Goal: Information Seeking & Learning: Stay updated

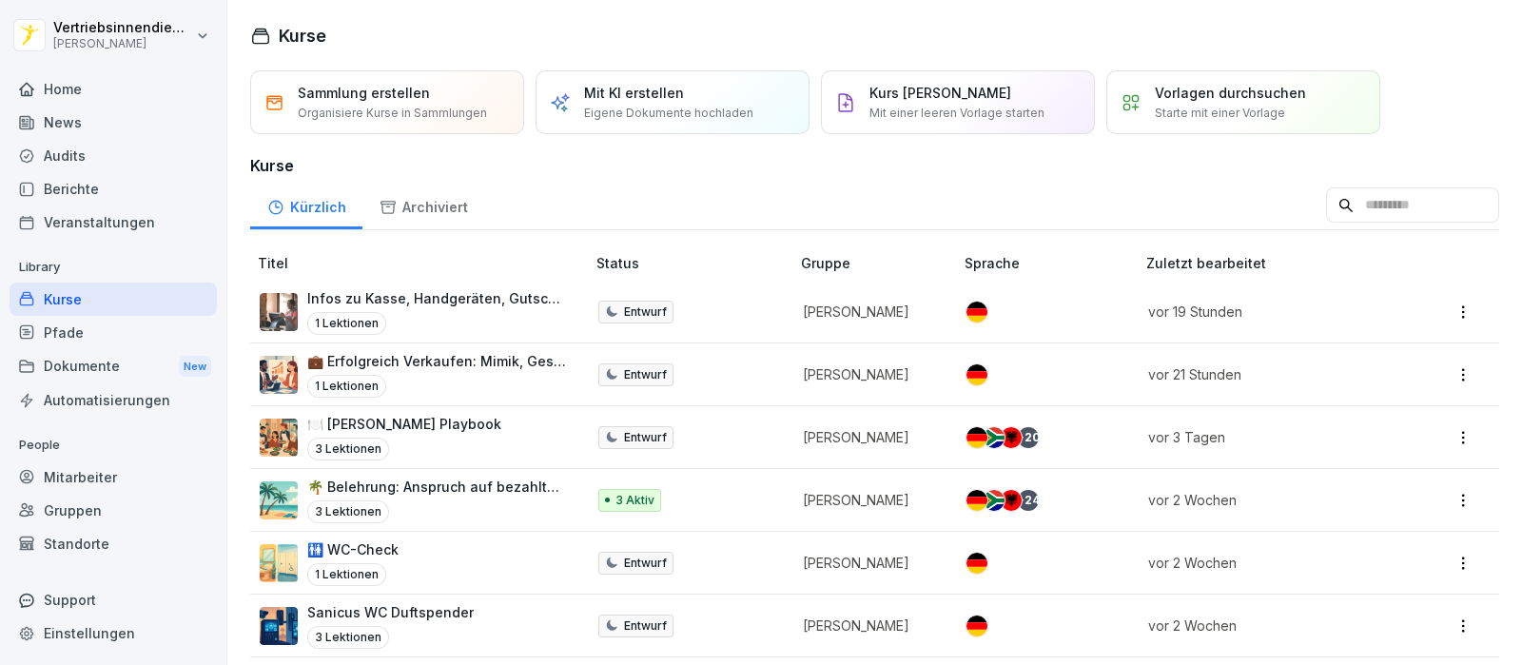
click at [76, 373] on div "Dokumente New" at bounding box center [113, 366] width 207 height 35
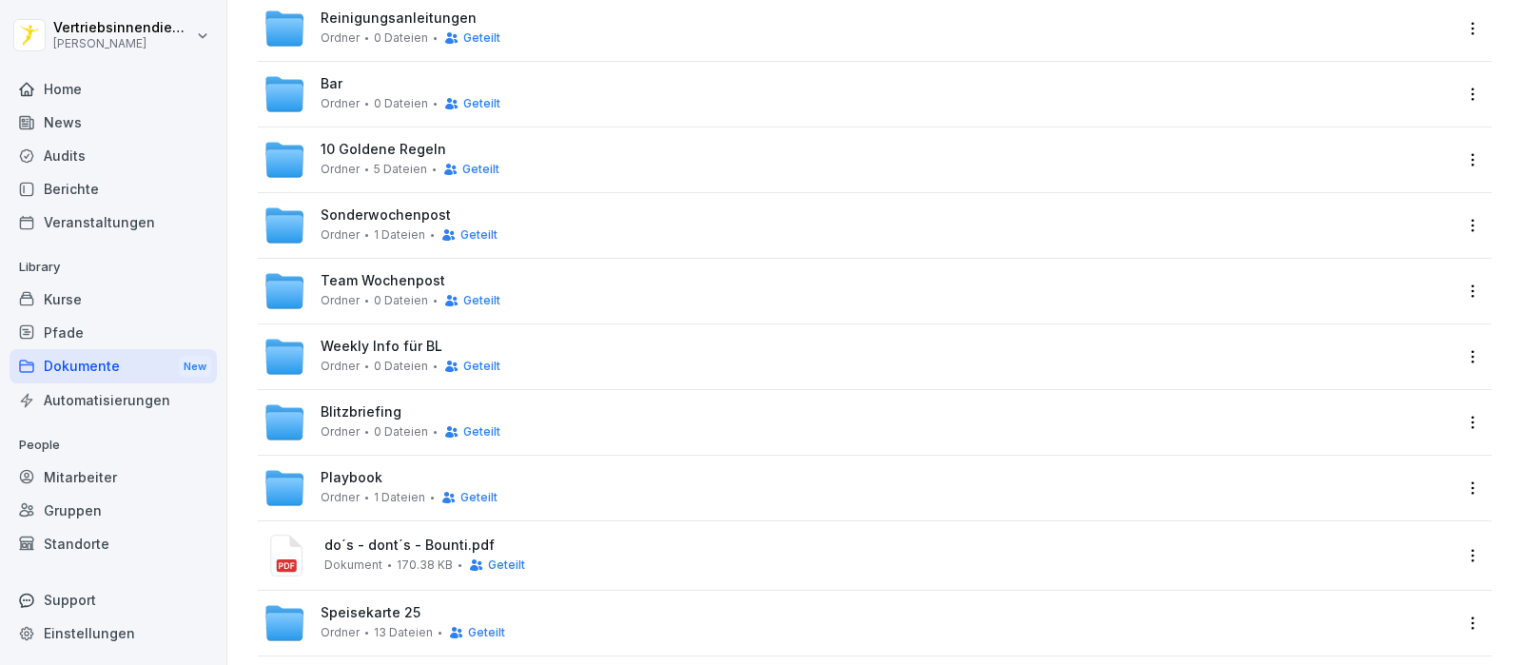
scroll to position [505, 0]
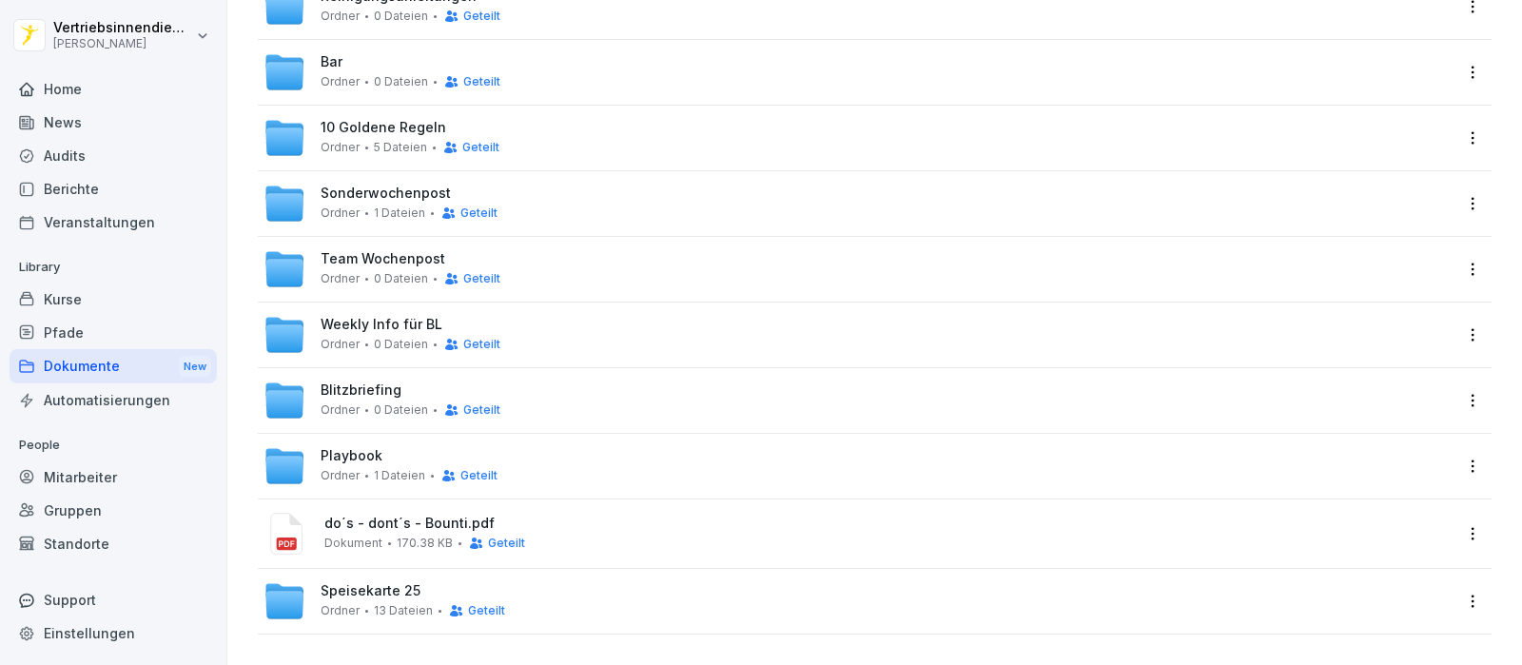
click at [374, 583] on span "Speisekarte 25" at bounding box center [371, 591] width 100 height 16
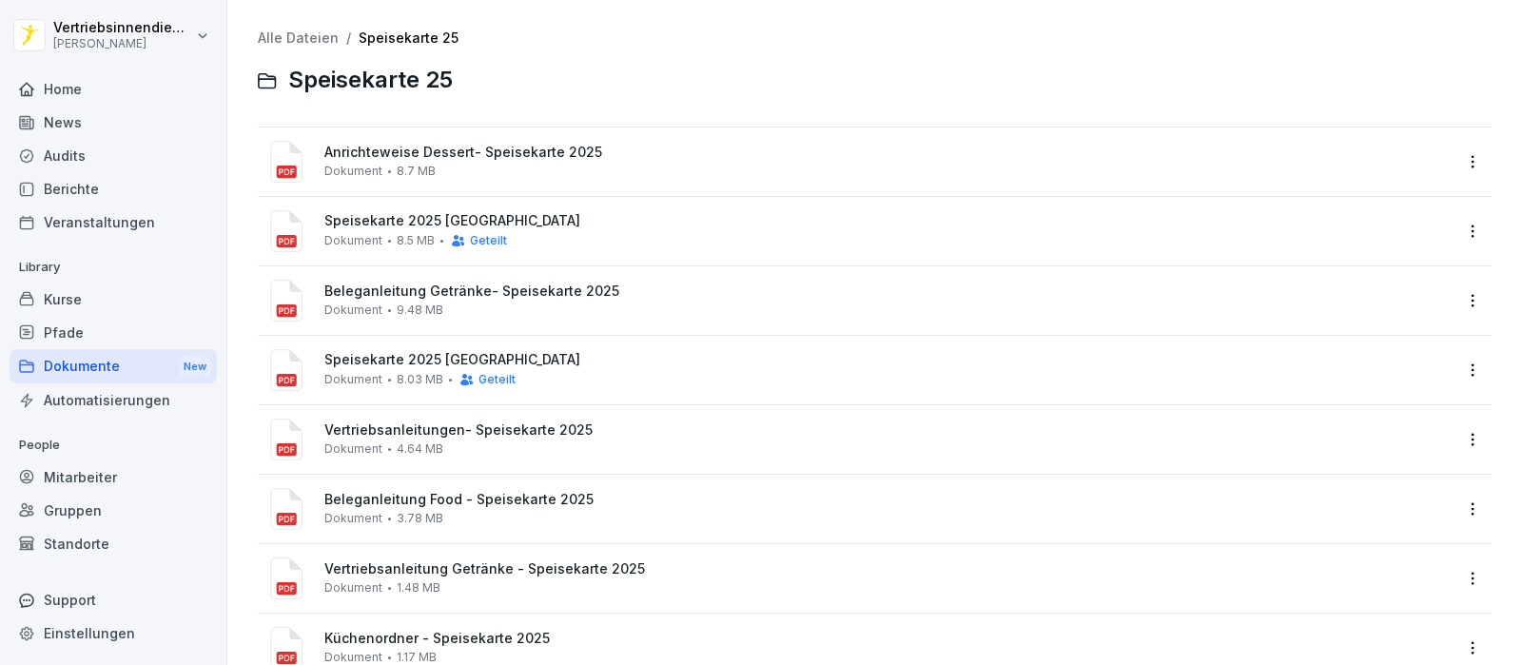
click at [124, 359] on div "Dokumente New" at bounding box center [113, 366] width 207 height 35
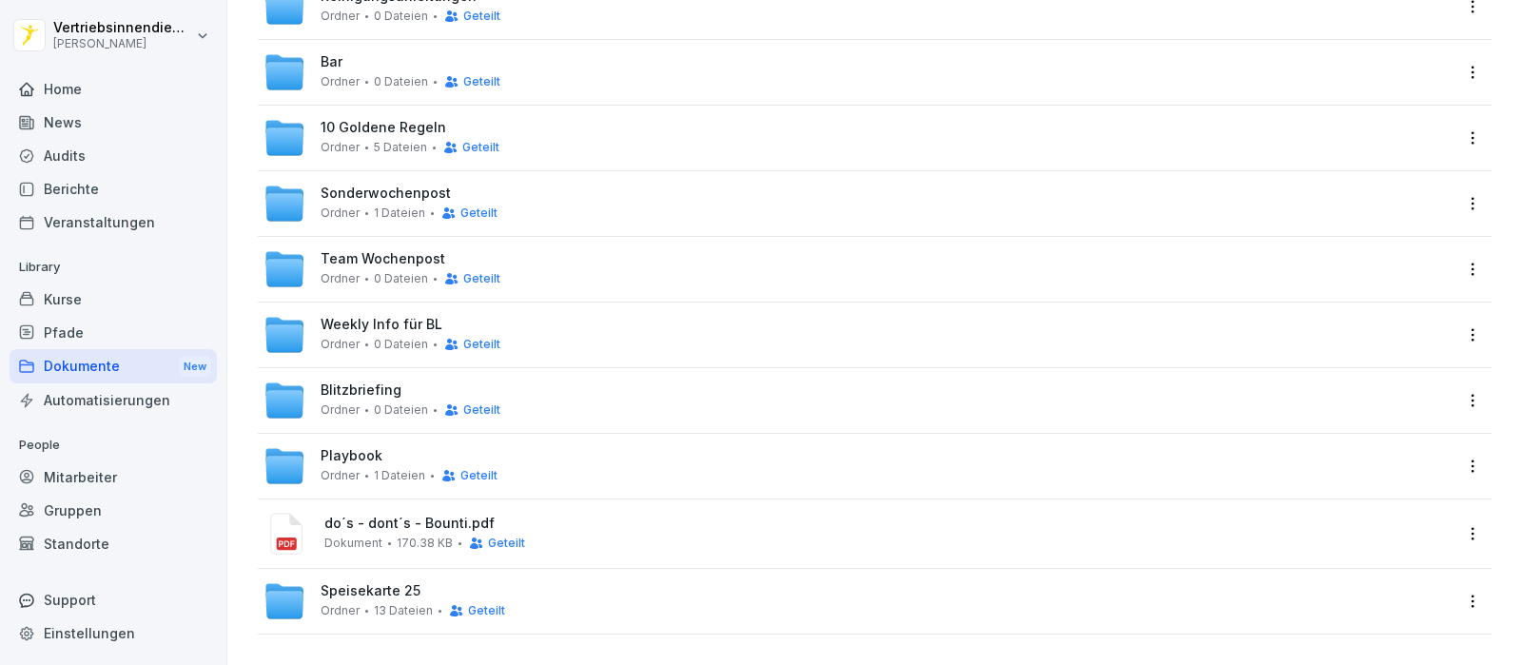
scroll to position [148, 0]
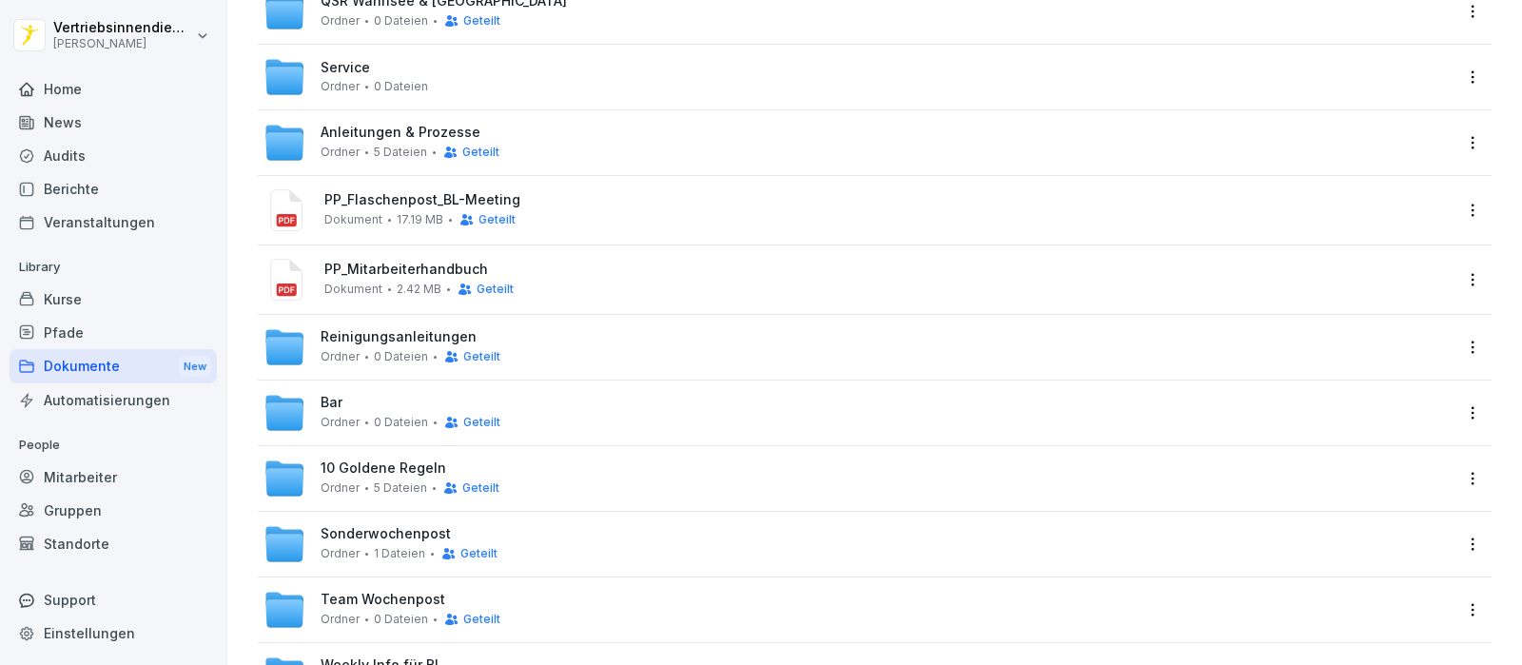
click at [371, 64] on div "Service [PERSON_NAME] 0 Dateien" at bounding box center [374, 76] width 107 height 33
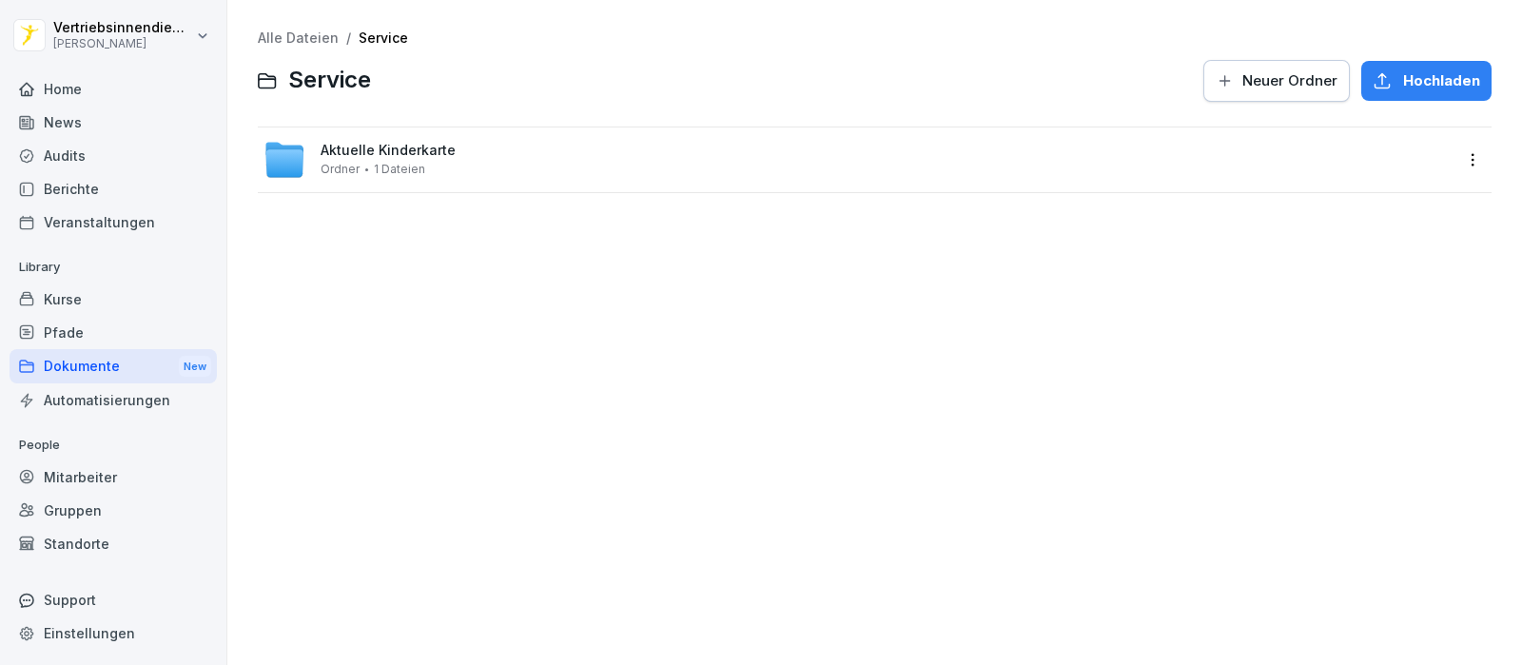
click at [411, 149] on span "Aktuelle Kinderkarte" at bounding box center [388, 151] width 135 height 16
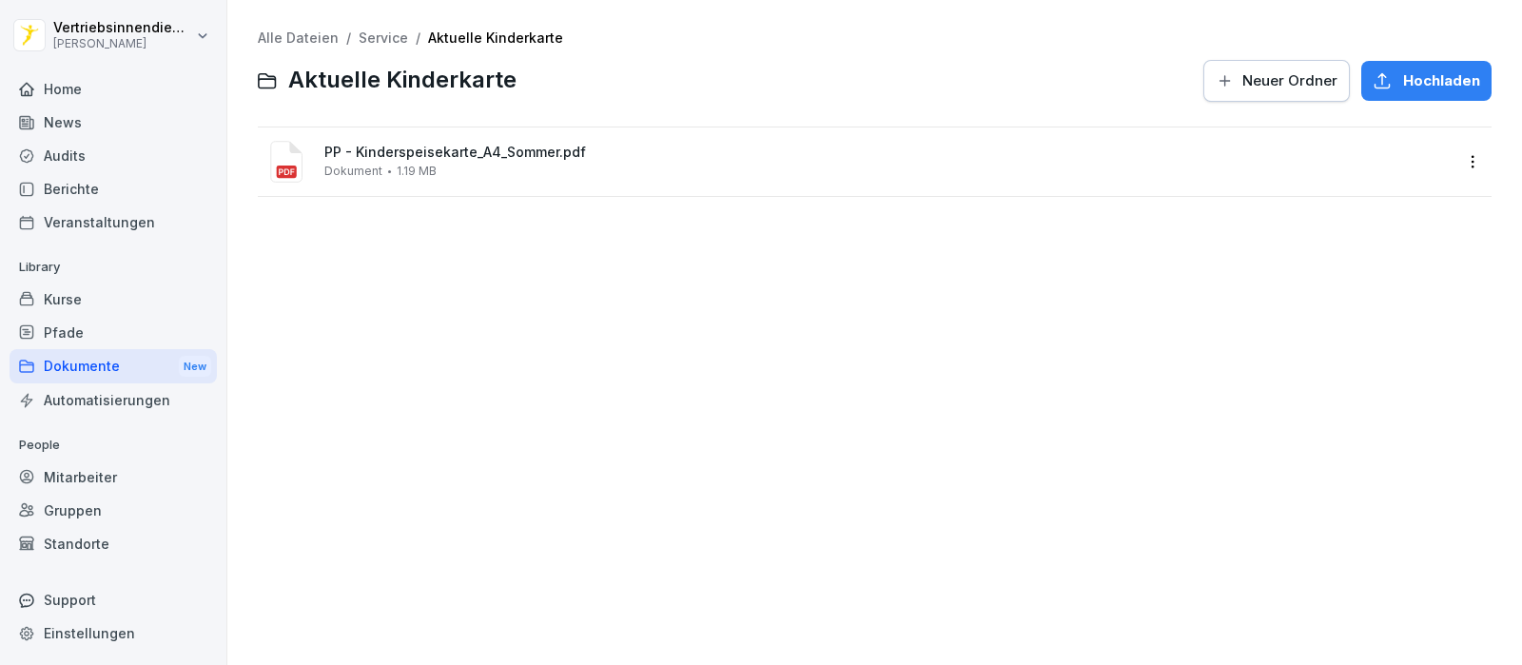
click at [617, 355] on div "Alle Dateien / Service / Aktuelle Kinderkarte Aktuelle Kinderkarte Neuer [PERSO…" at bounding box center [875, 332] width 1266 height 636
click at [604, 253] on div "Alle Dateien / Service / Aktuelle Kinderkarte Aktuelle Kinderkarte Neuer [PERSO…" at bounding box center [875, 332] width 1266 height 636
click at [72, 375] on div "Dokumente New" at bounding box center [113, 366] width 207 height 35
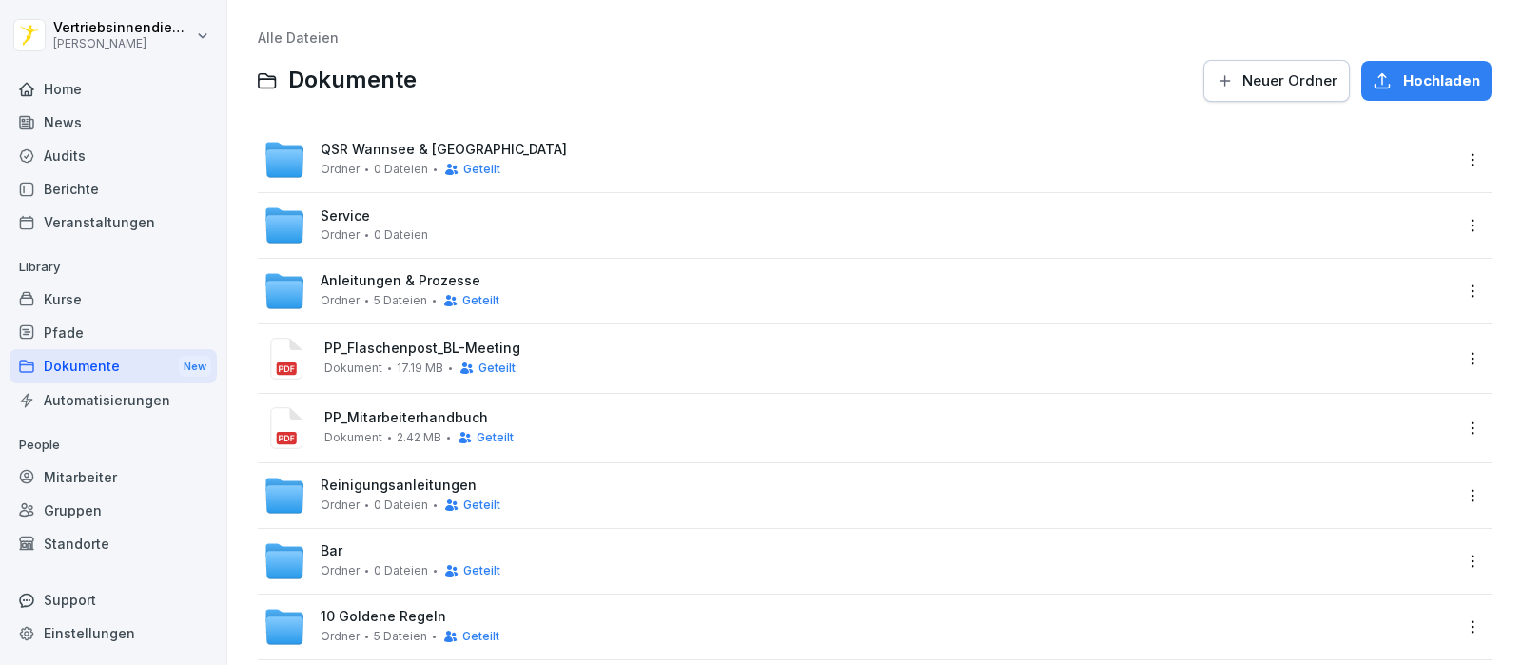
click at [344, 214] on span "Service" at bounding box center [345, 216] width 49 height 16
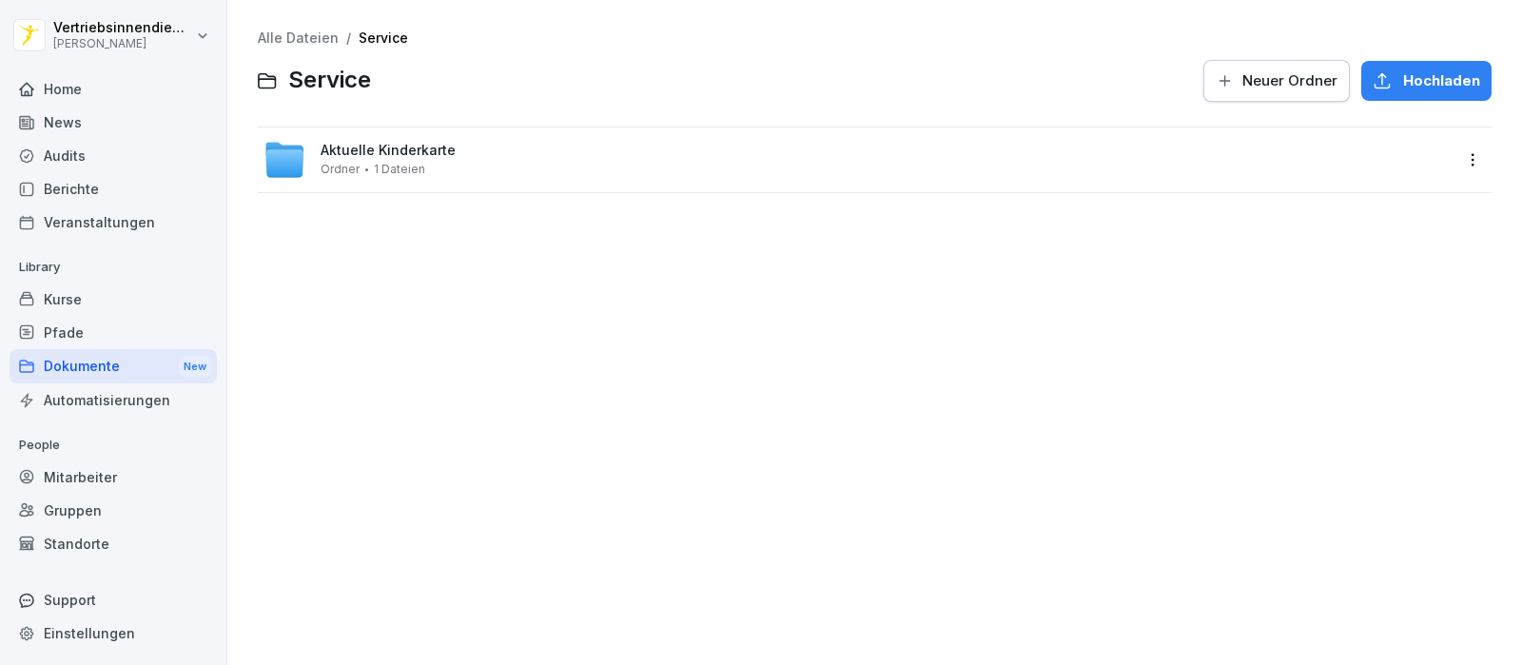
click at [351, 154] on span "Aktuelle Kinderkarte" at bounding box center [388, 151] width 135 height 16
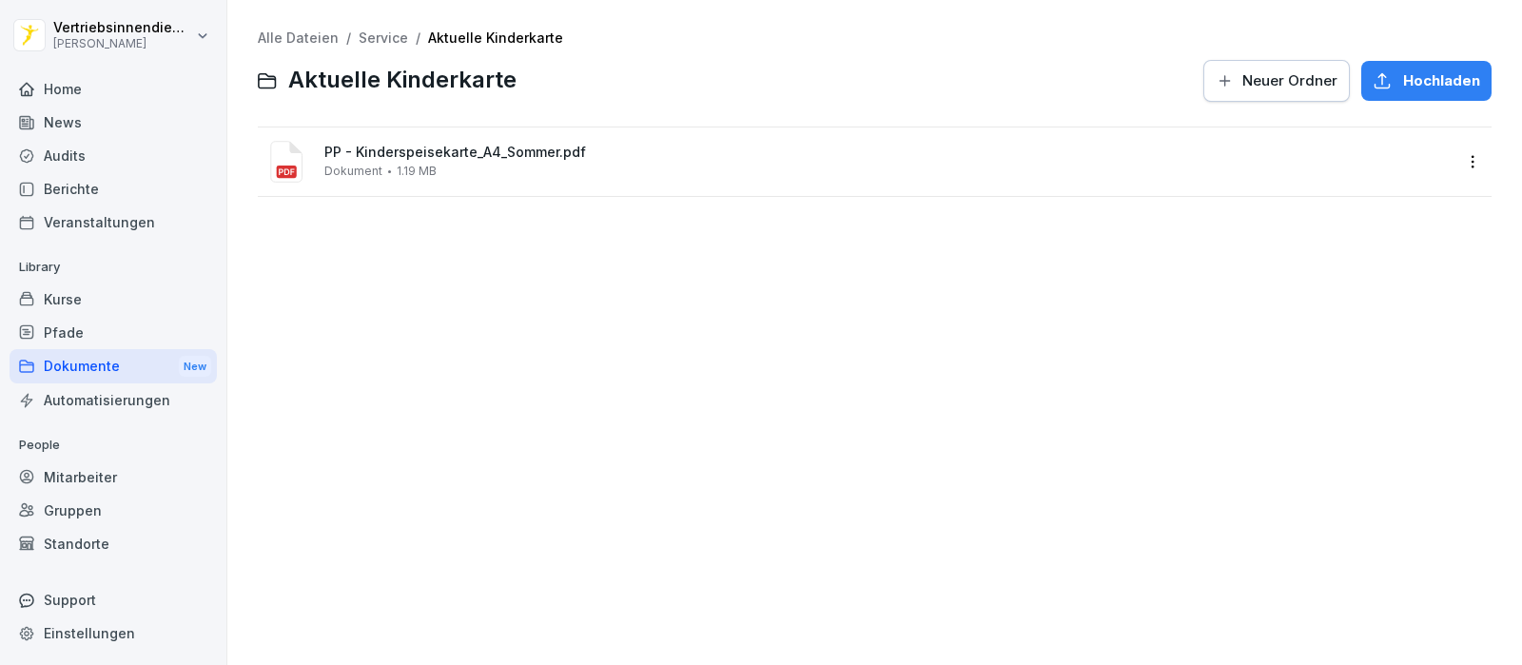
click at [93, 361] on div "Dokumente New" at bounding box center [113, 366] width 207 height 35
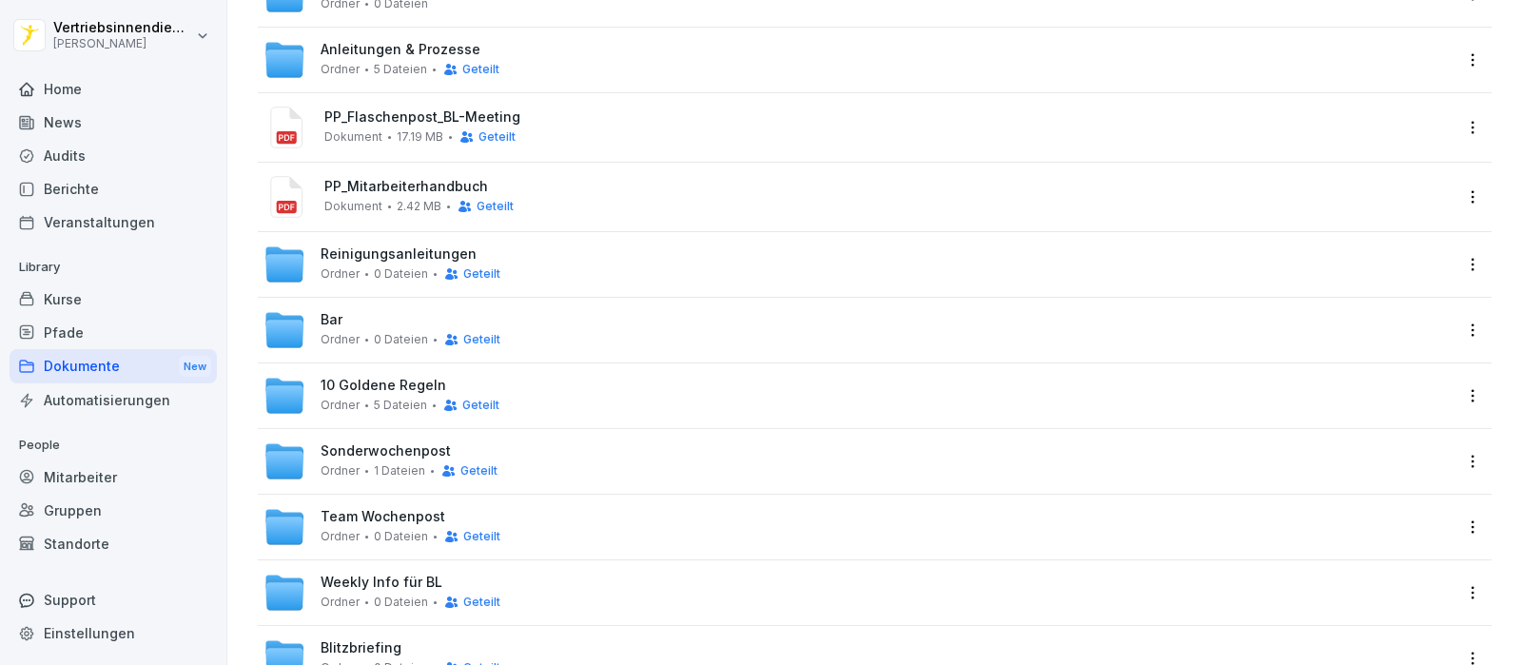
scroll to position [237, 0]
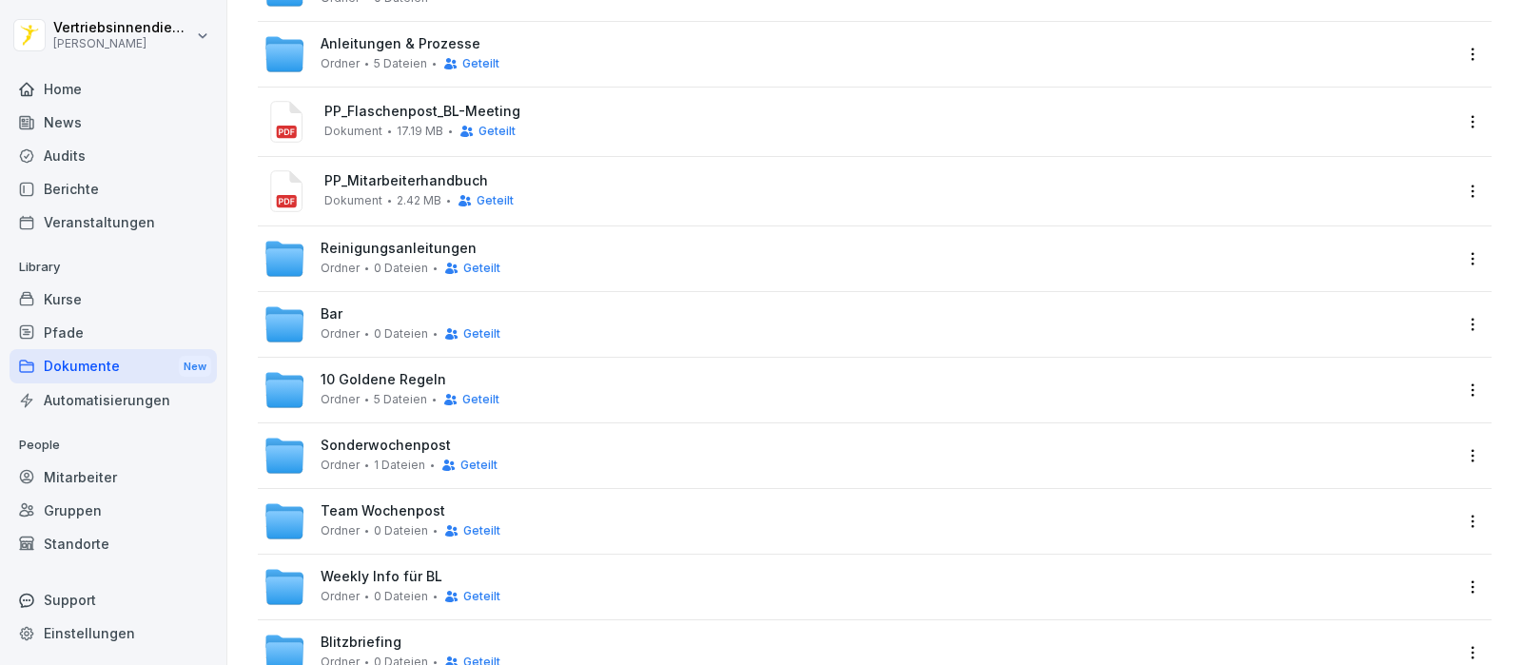
click at [419, 47] on span "Anleitungen & Prozesse" at bounding box center [401, 44] width 160 height 16
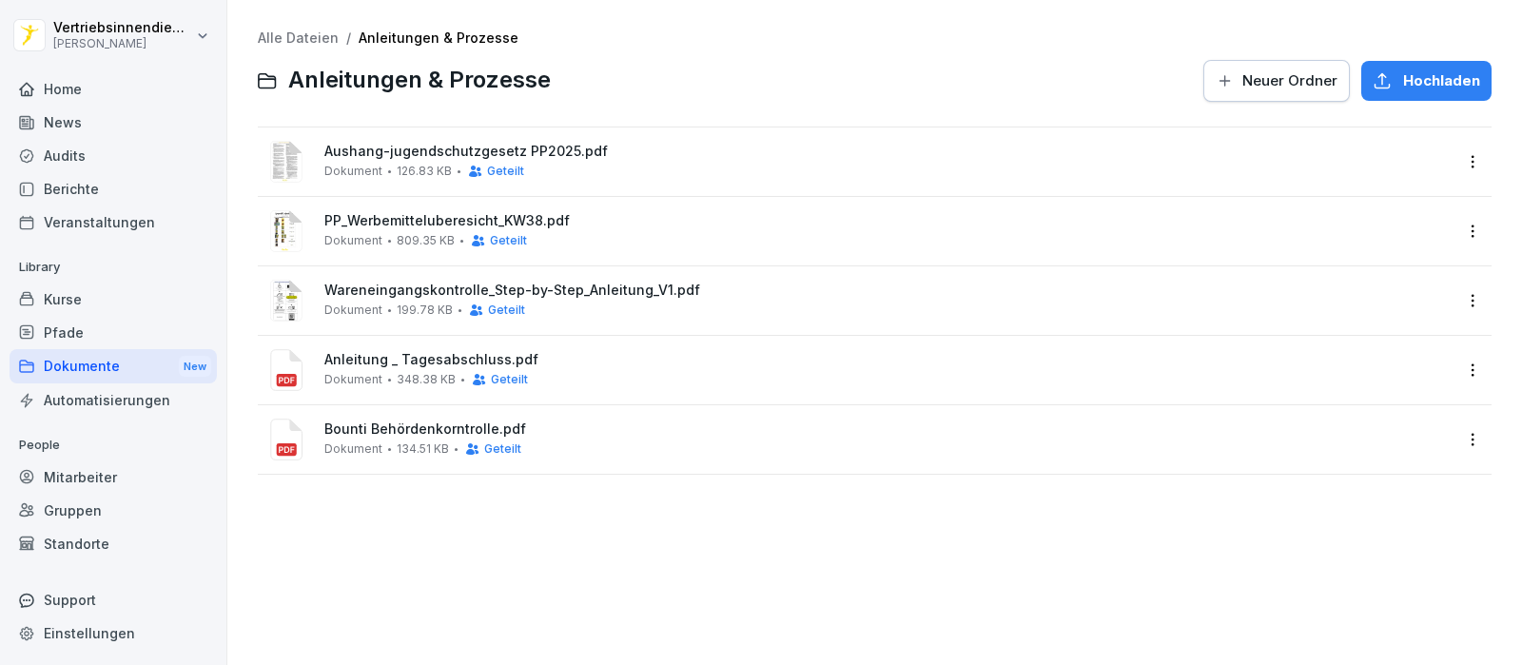
click at [82, 371] on div "Dokumente New" at bounding box center [113, 366] width 207 height 35
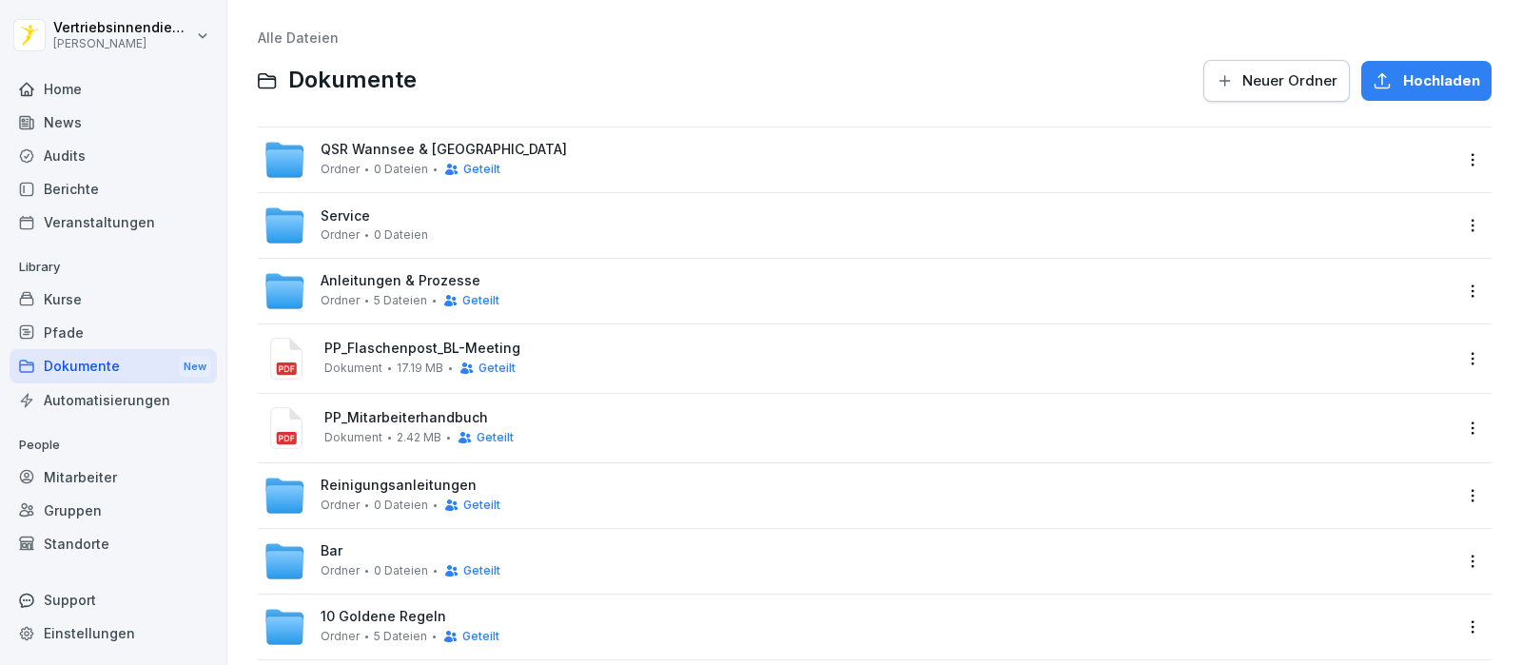
click at [1459, 227] on html "Vertriebsinnendienst [PERSON_NAME] Home News Audits Berichte Veranstaltungen Li…" at bounding box center [761, 332] width 1522 height 665
click at [1366, 263] on div "Details" at bounding box center [1343, 263] width 48 height 23
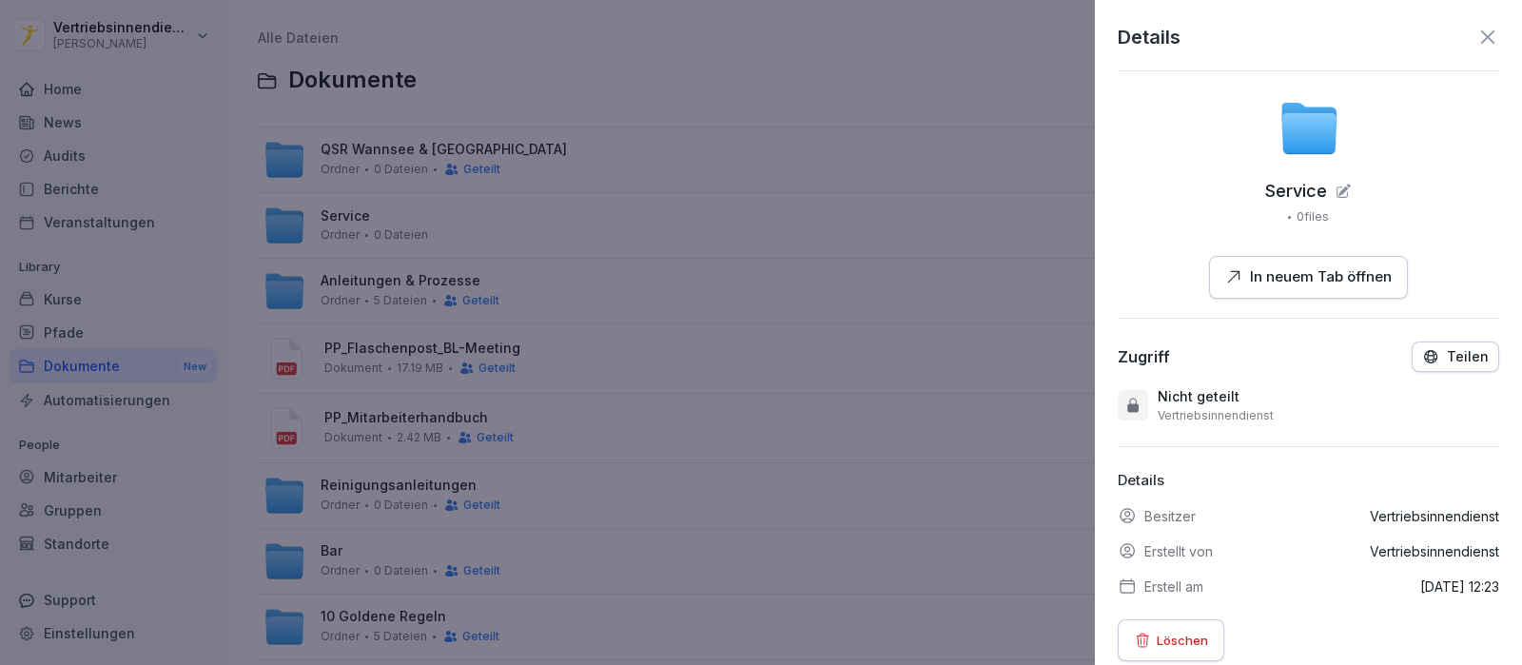
click at [1455, 354] on p "Teilen" at bounding box center [1468, 356] width 42 height 15
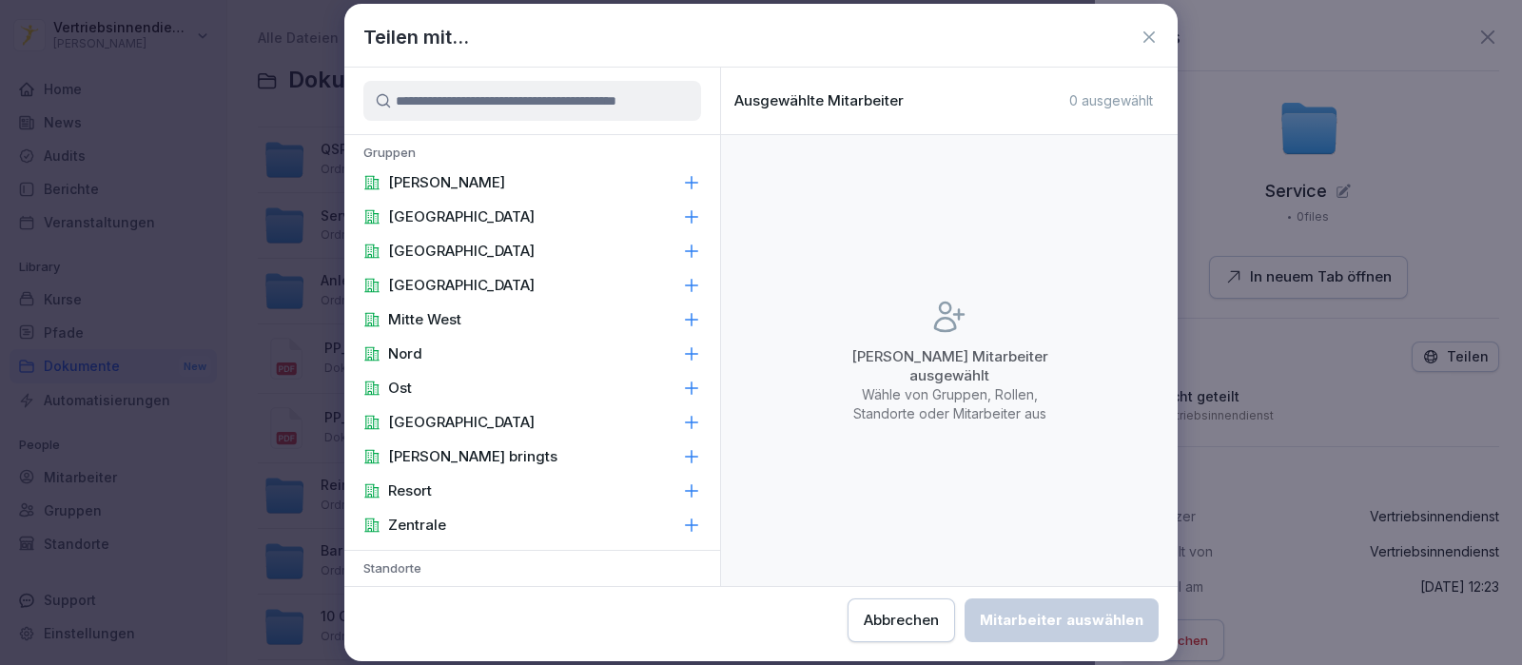
click at [441, 182] on p "[PERSON_NAME]" at bounding box center [446, 182] width 117 height 19
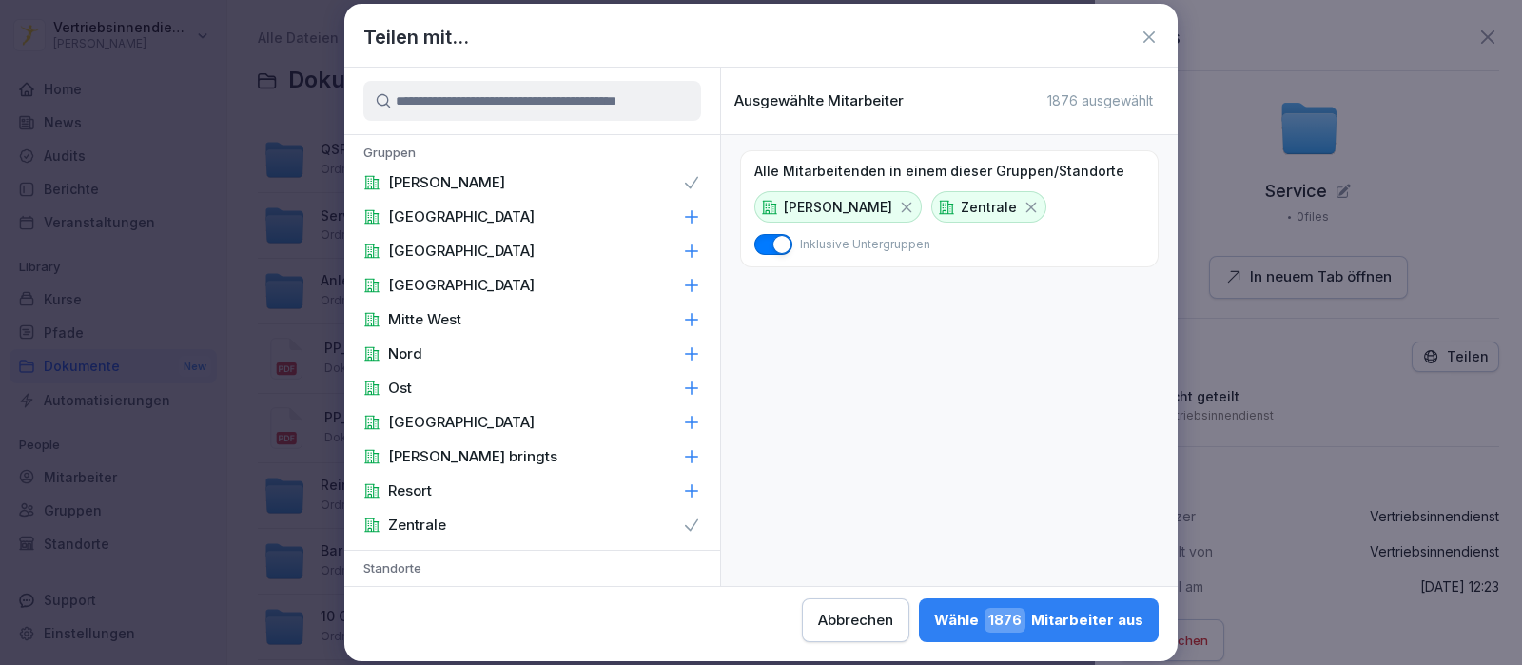
click at [1026, 208] on icon at bounding box center [1031, 207] width 10 height 10
click at [1072, 614] on div "[PERSON_NAME] 1876 Mitarbeiter aus" at bounding box center [1038, 620] width 209 height 25
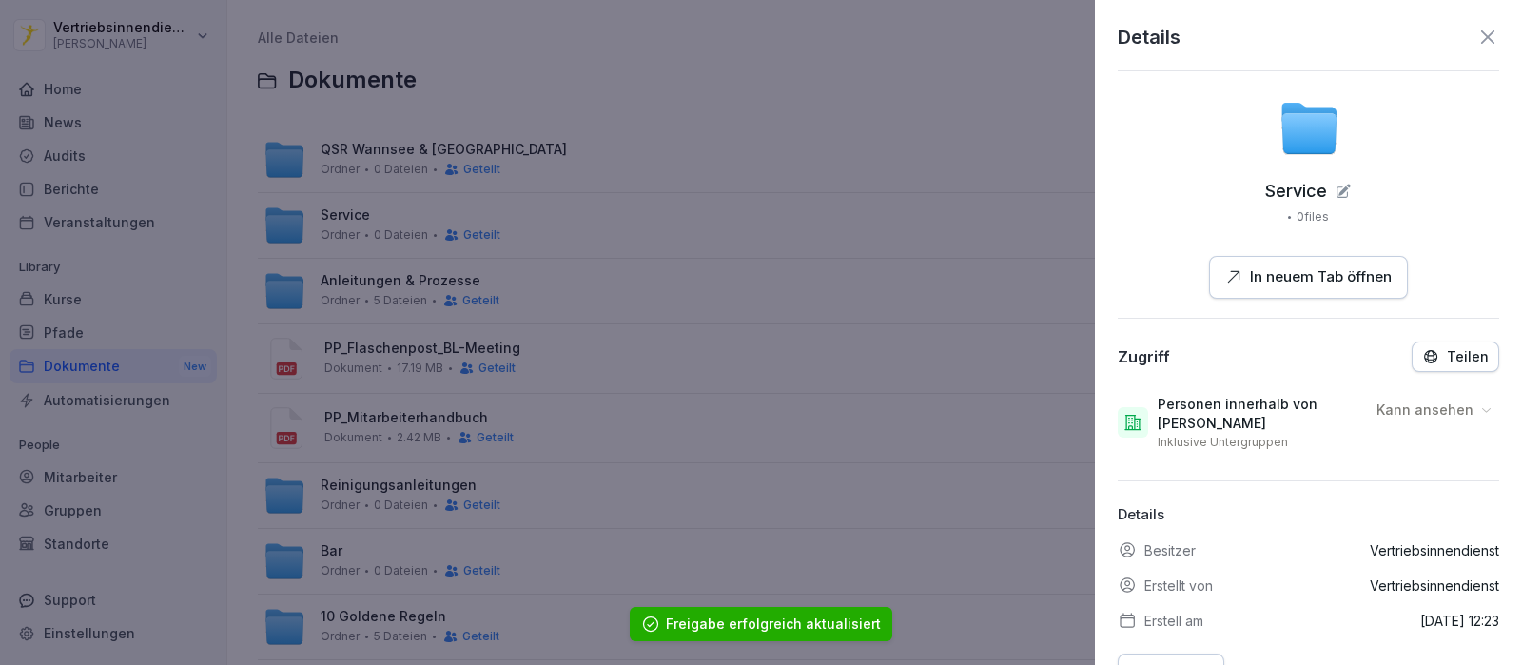
click at [923, 342] on div at bounding box center [761, 332] width 1522 height 665
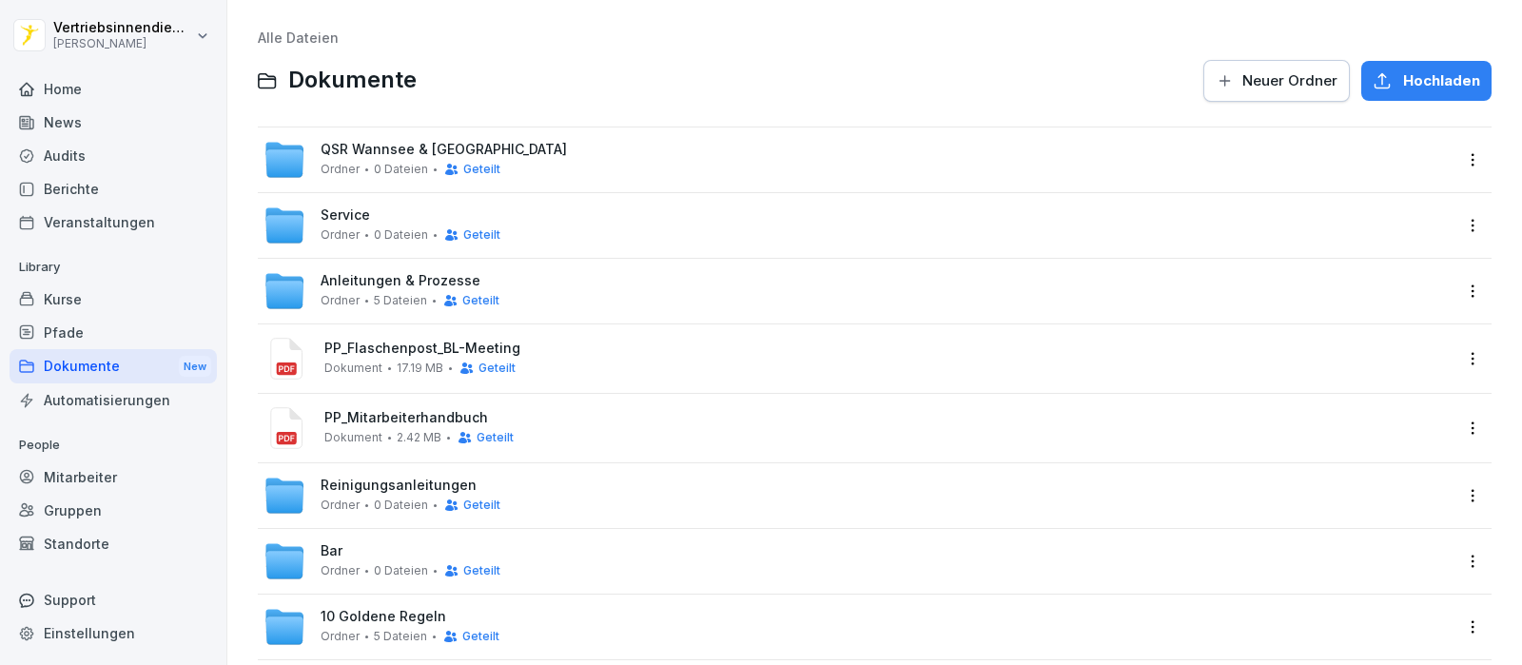
click at [353, 215] on span "Service" at bounding box center [345, 215] width 49 height 16
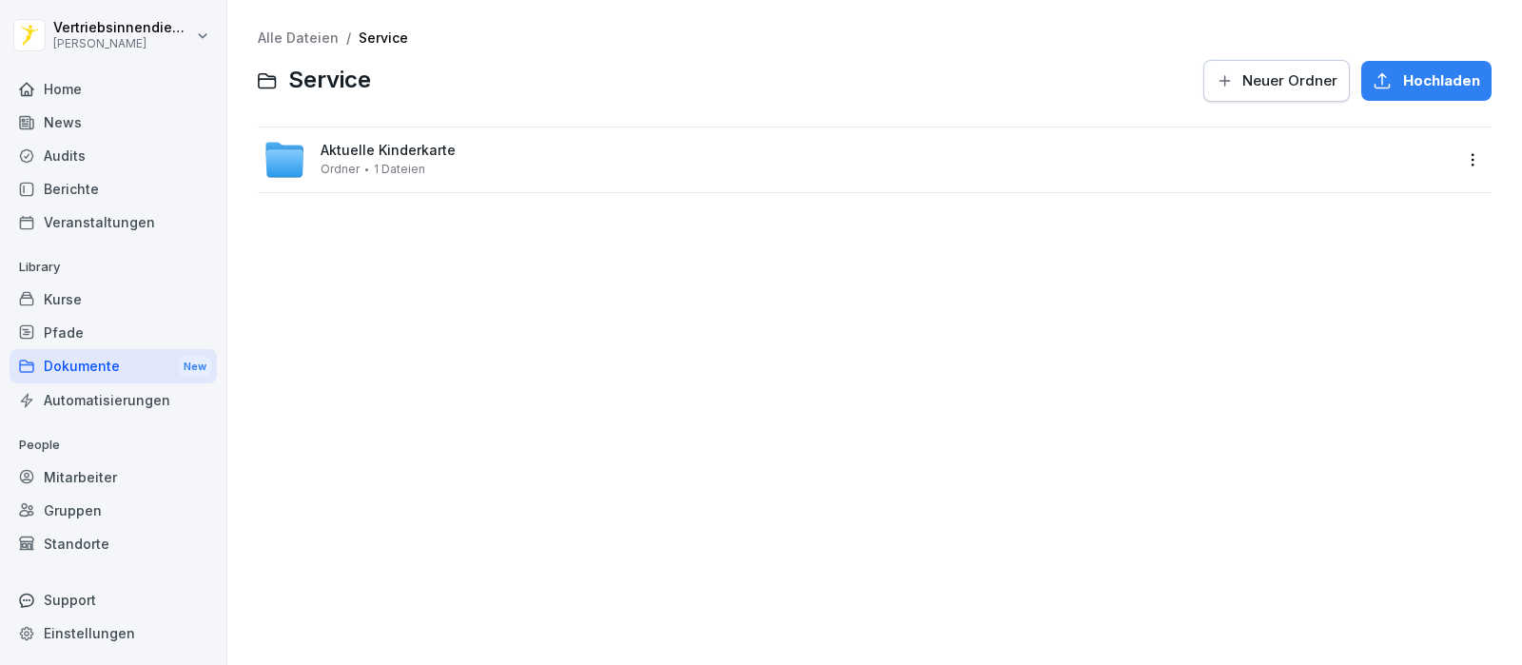
click at [1456, 160] on html "Vertriebsinnendienst [PERSON_NAME] Home News Audits Berichte Veranstaltungen Li…" at bounding box center [761, 332] width 1522 height 665
click at [1331, 193] on div "Details" at bounding box center [1343, 198] width 48 height 23
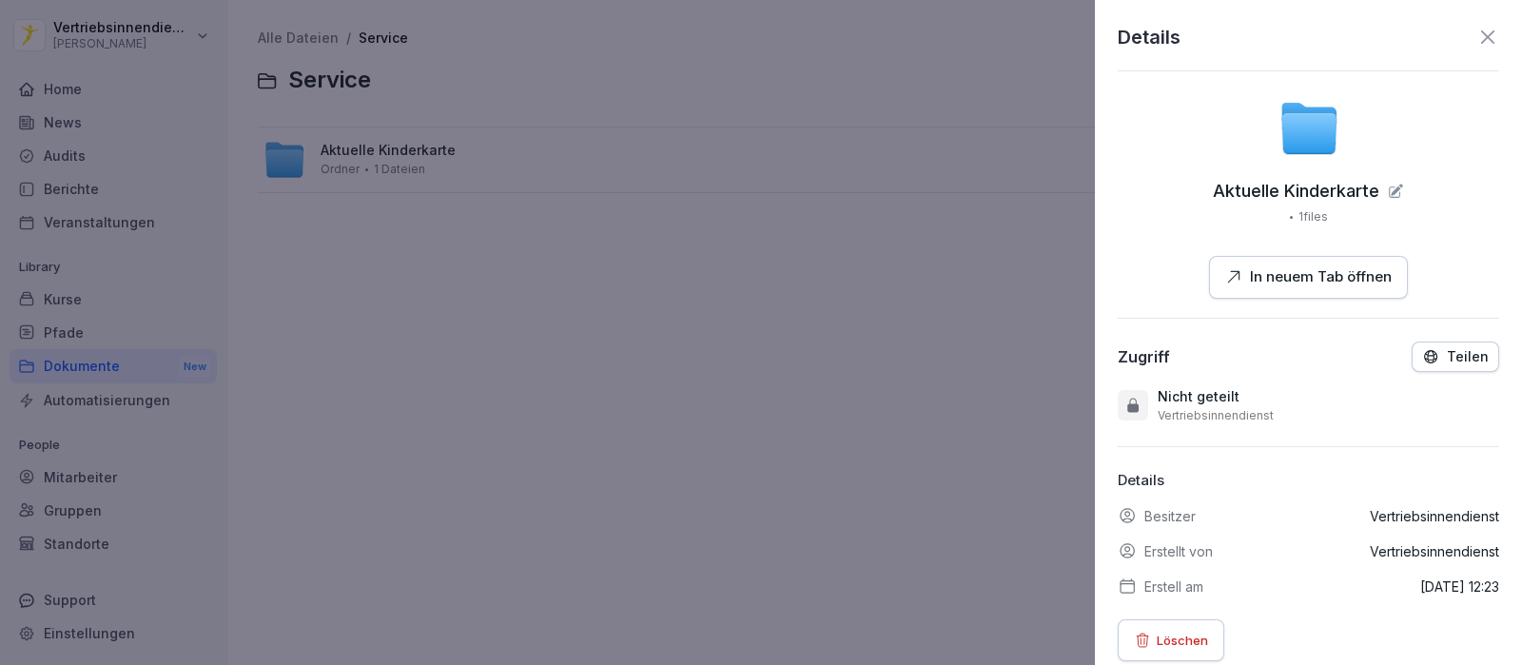
click at [1450, 363] on div "Teilen" at bounding box center [1455, 356] width 67 height 17
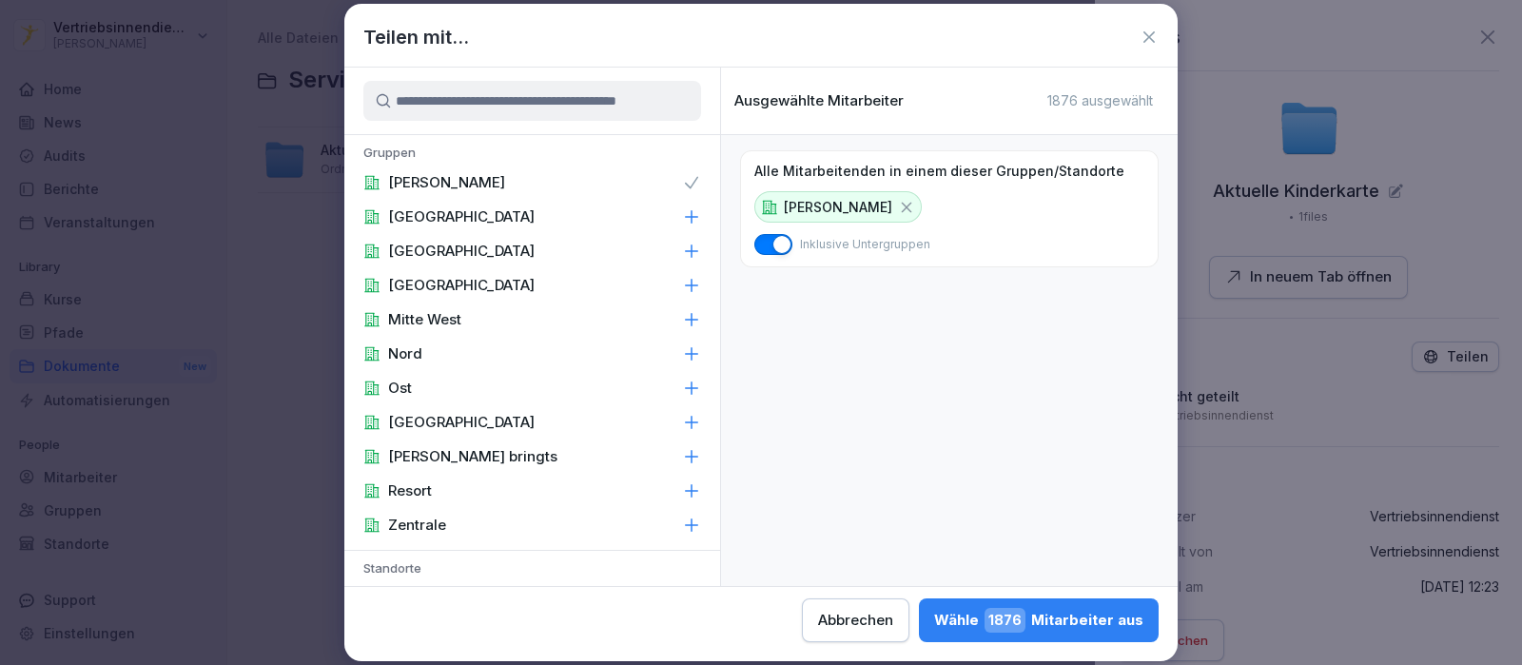
click at [1068, 620] on div "[PERSON_NAME] 1876 Mitarbeiter aus" at bounding box center [1038, 620] width 209 height 25
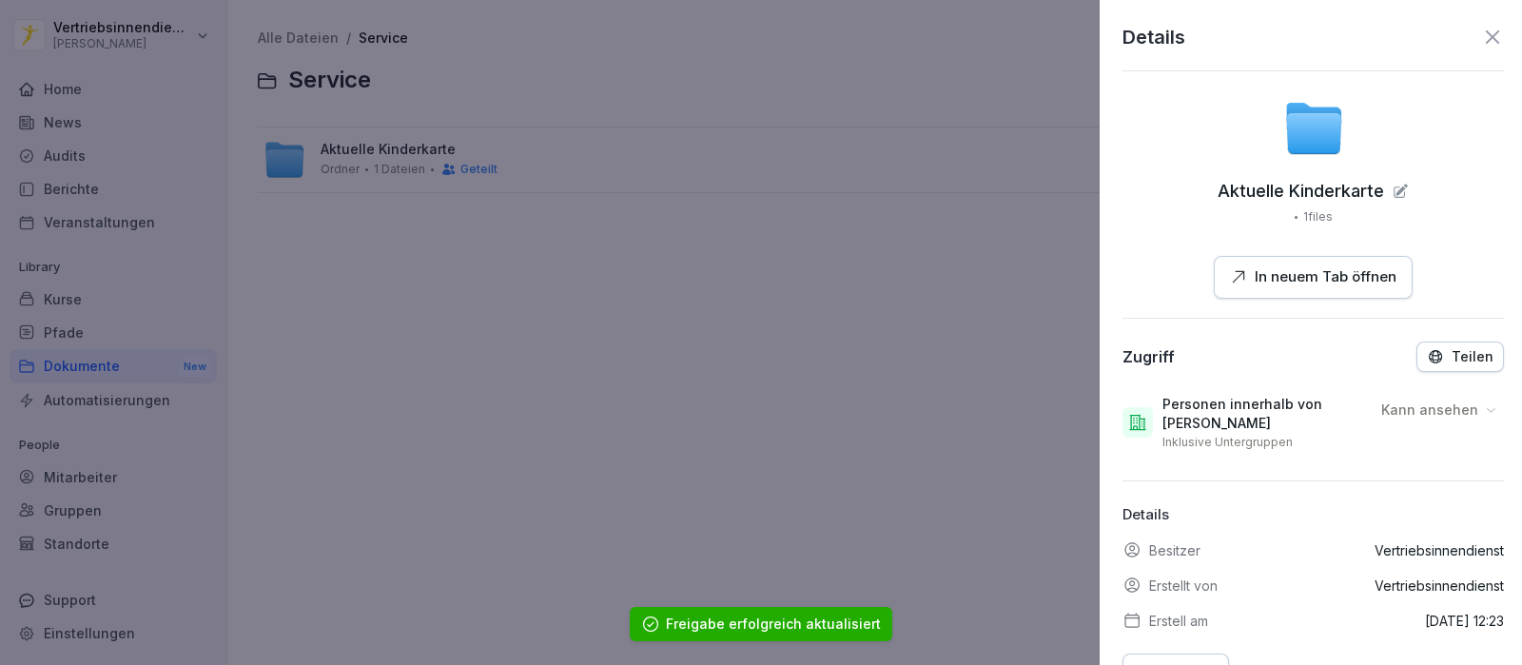
click at [775, 377] on div at bounding box center [761, 332] width 1522 height 665
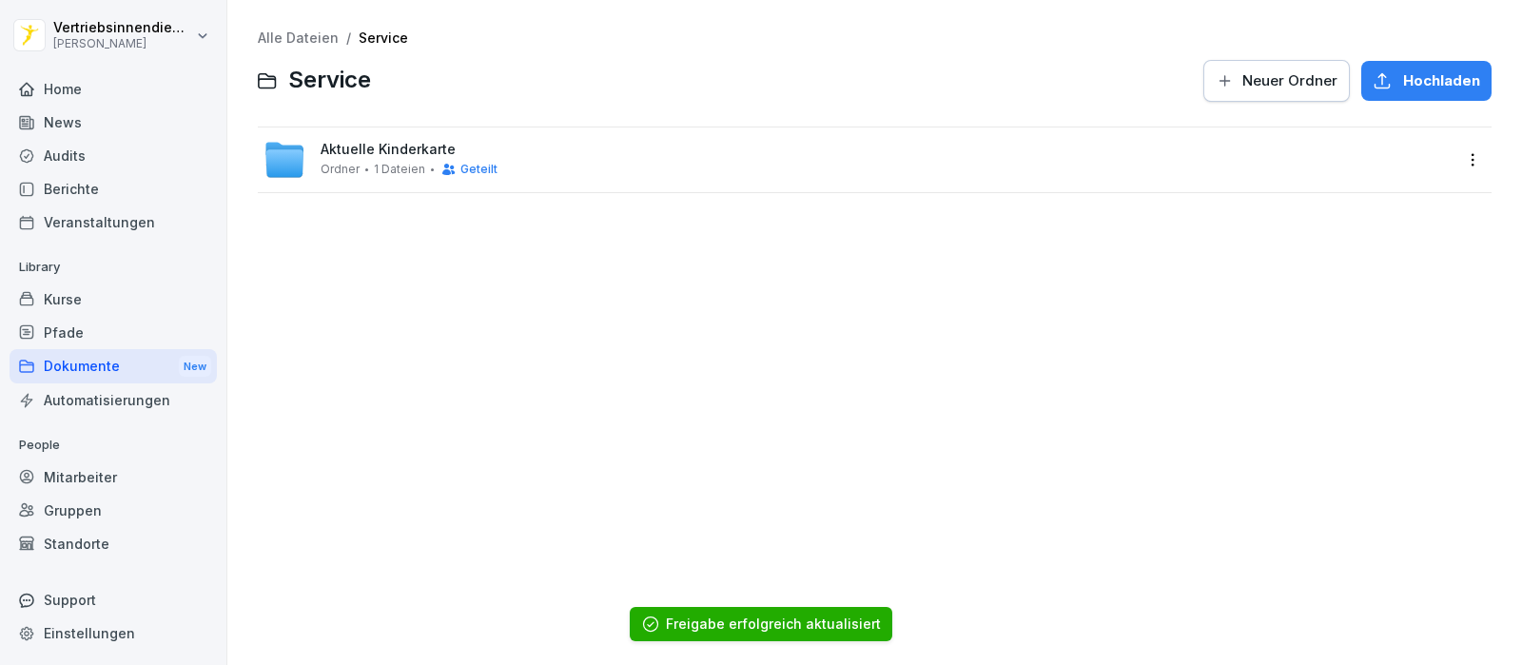
click at [106, 359] on div "Dokumente New" at bounding box center [113, 366] width 207 height 35
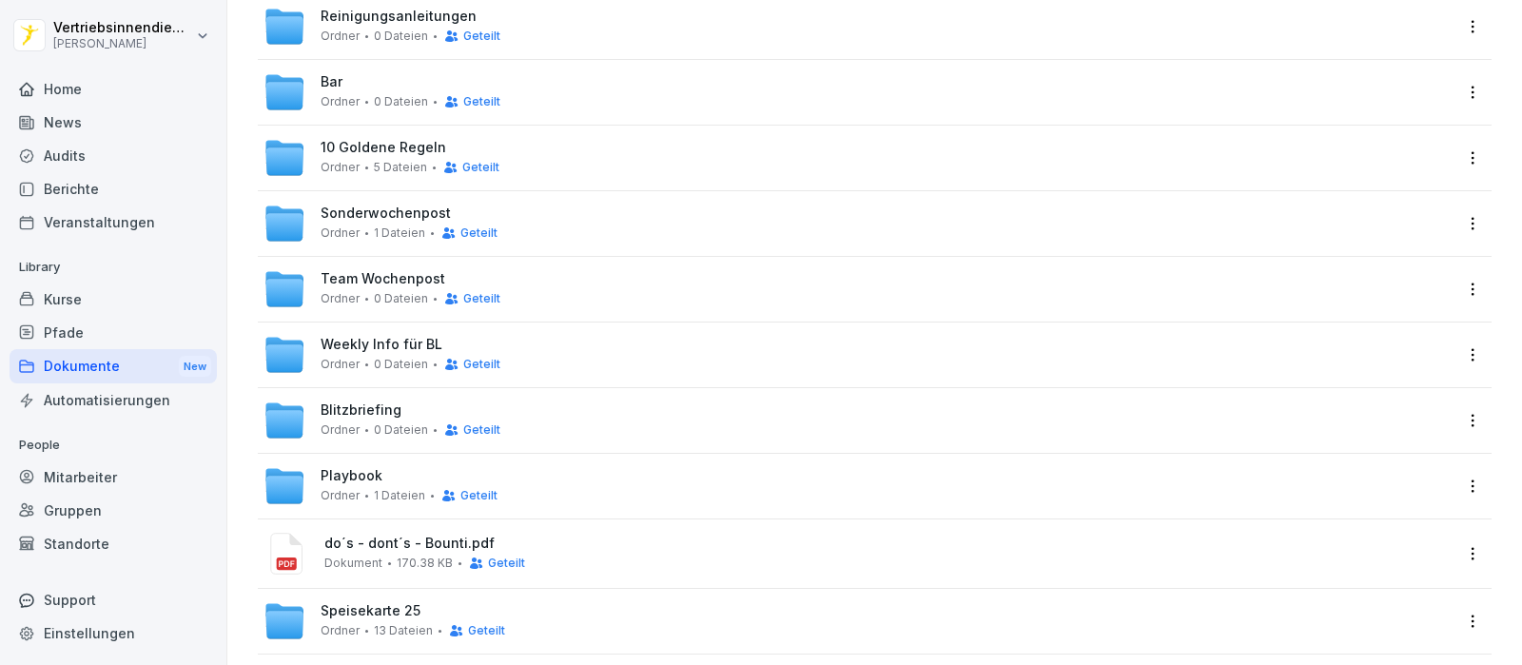
scroll to position [505, 0]
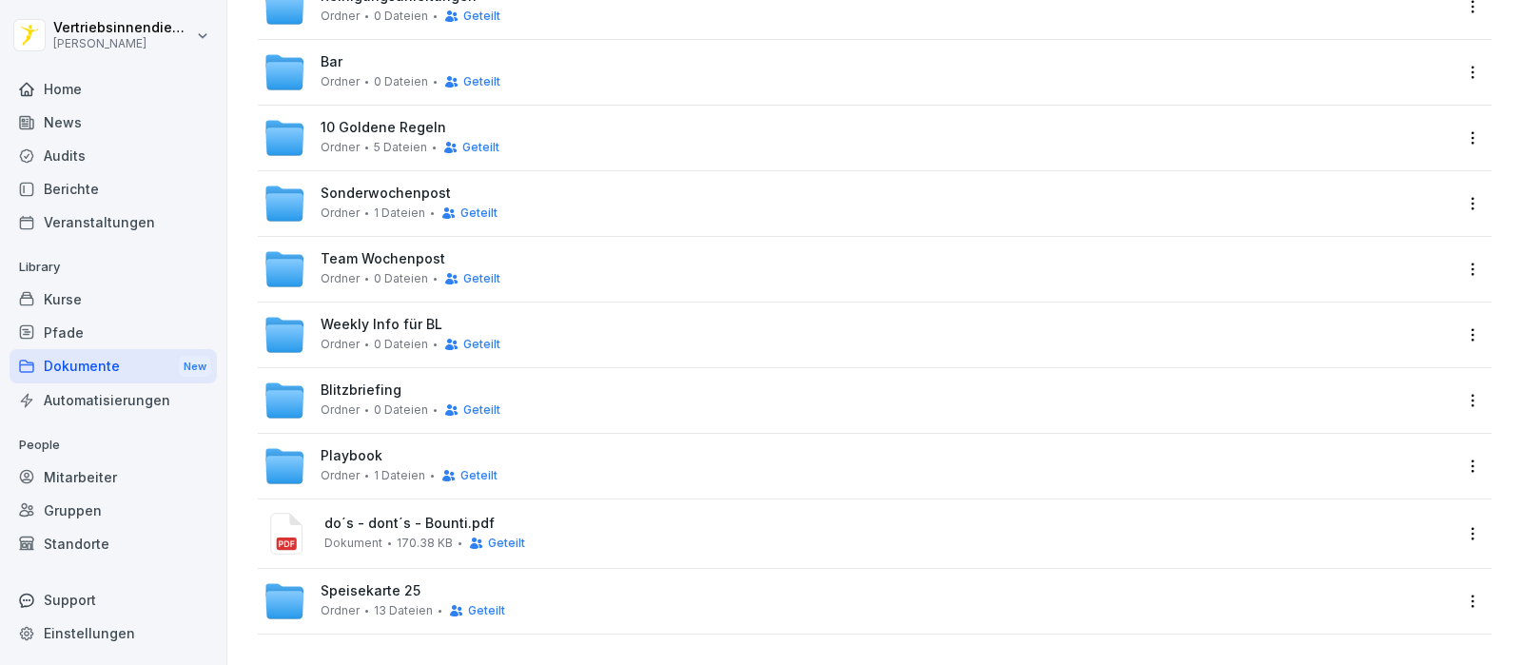
click at [376, 583] on div "Speisekarte 25 [PERSON_NAME] 13 Dateien Geteilt" at bounding box center [413, 600] width 185 height 35
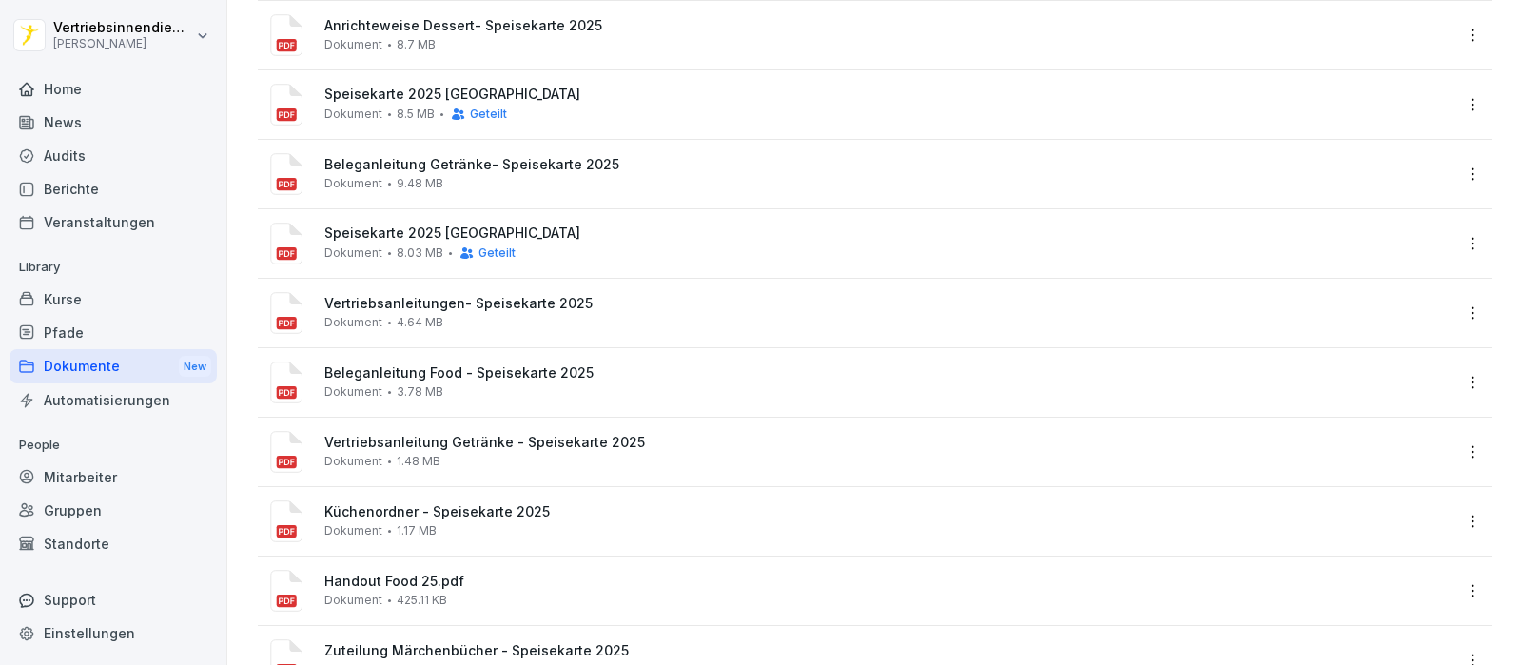
scroll to position [412, 0]
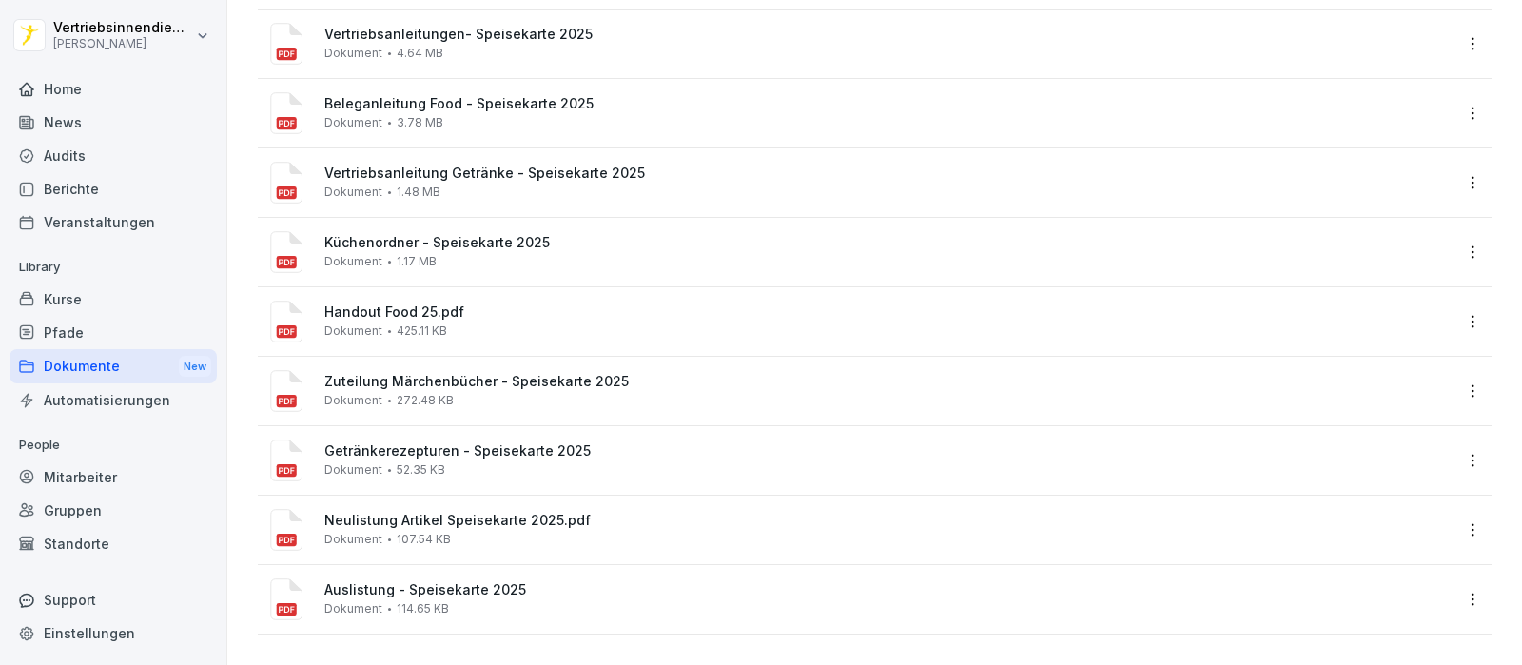
click at [97, 125] on div "News" at bounding box center [113, 122] width 207 height 33
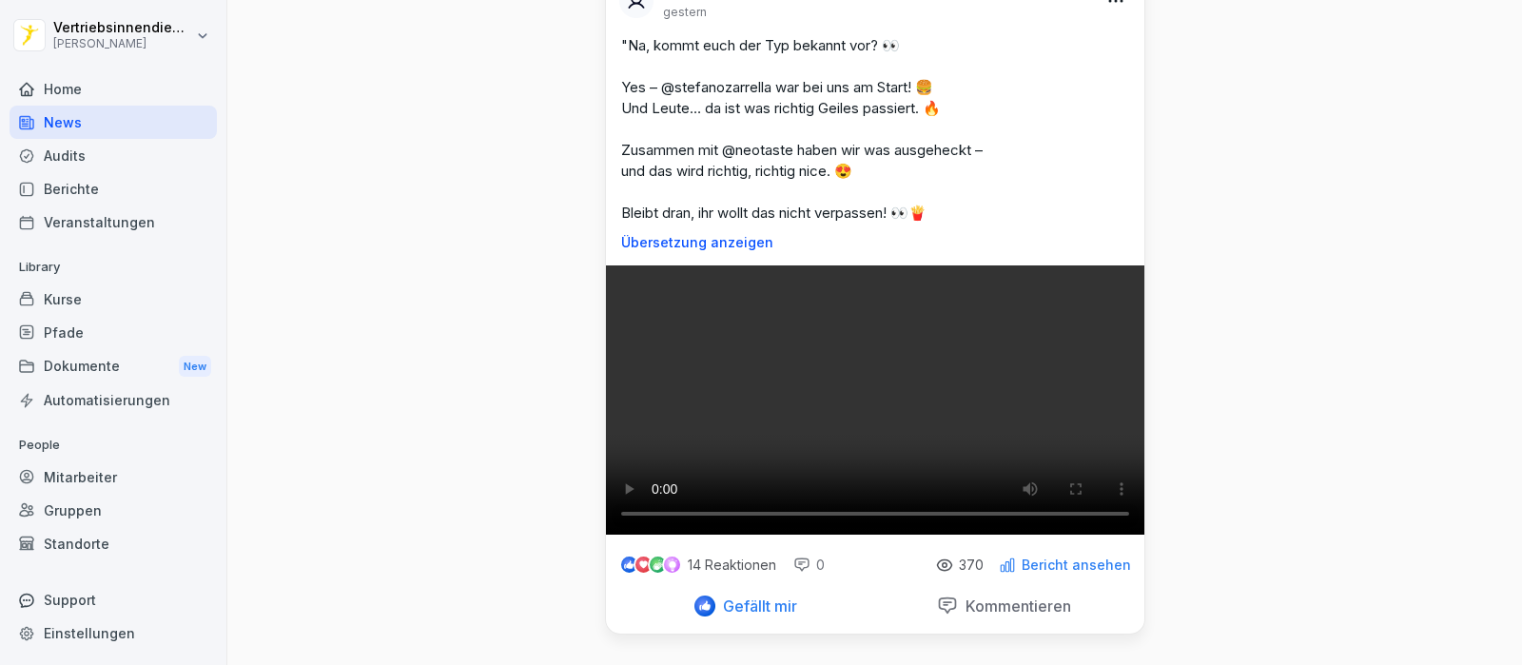
scroll to position [6539, 0]
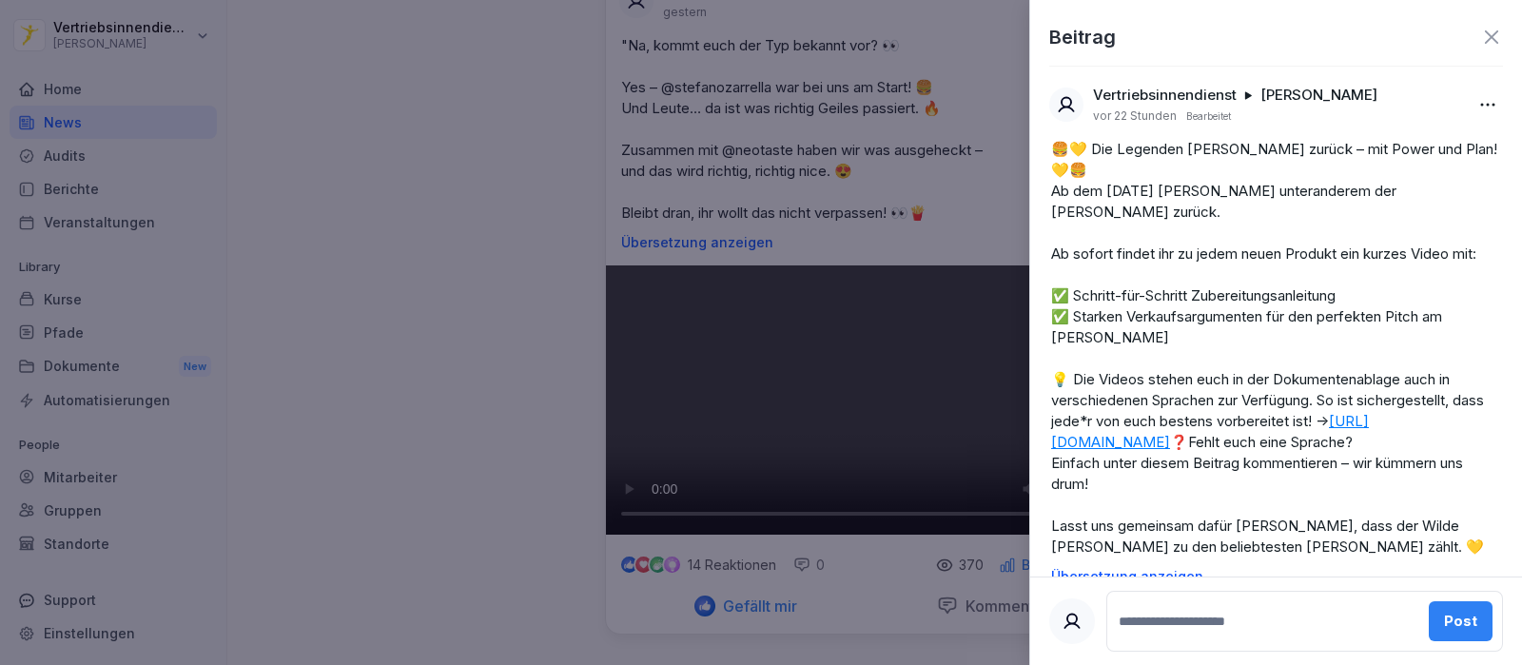
click at [394, 350] on div at bounding box center [761, 332] width 1522 height 665
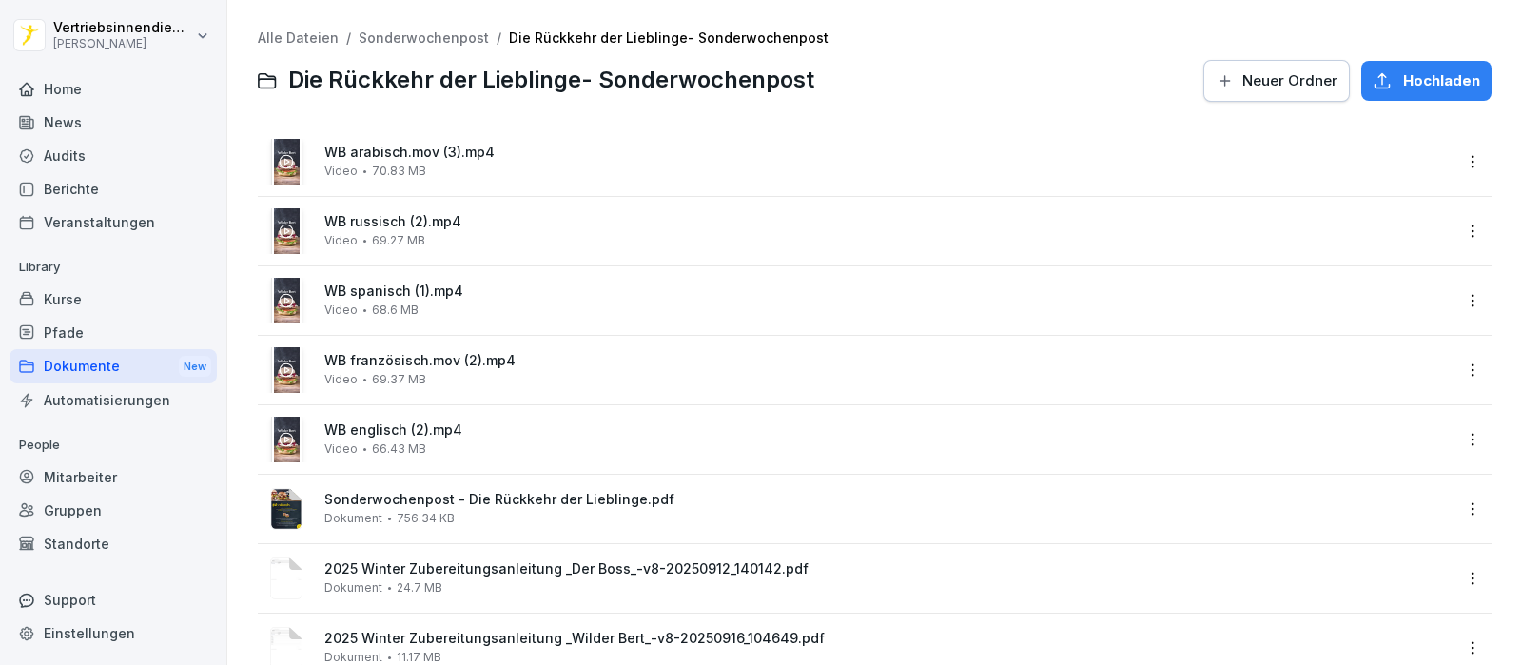
click at [97, 361] on div "Dokumente New" at bounding box center [113, 366] width 207 height 35
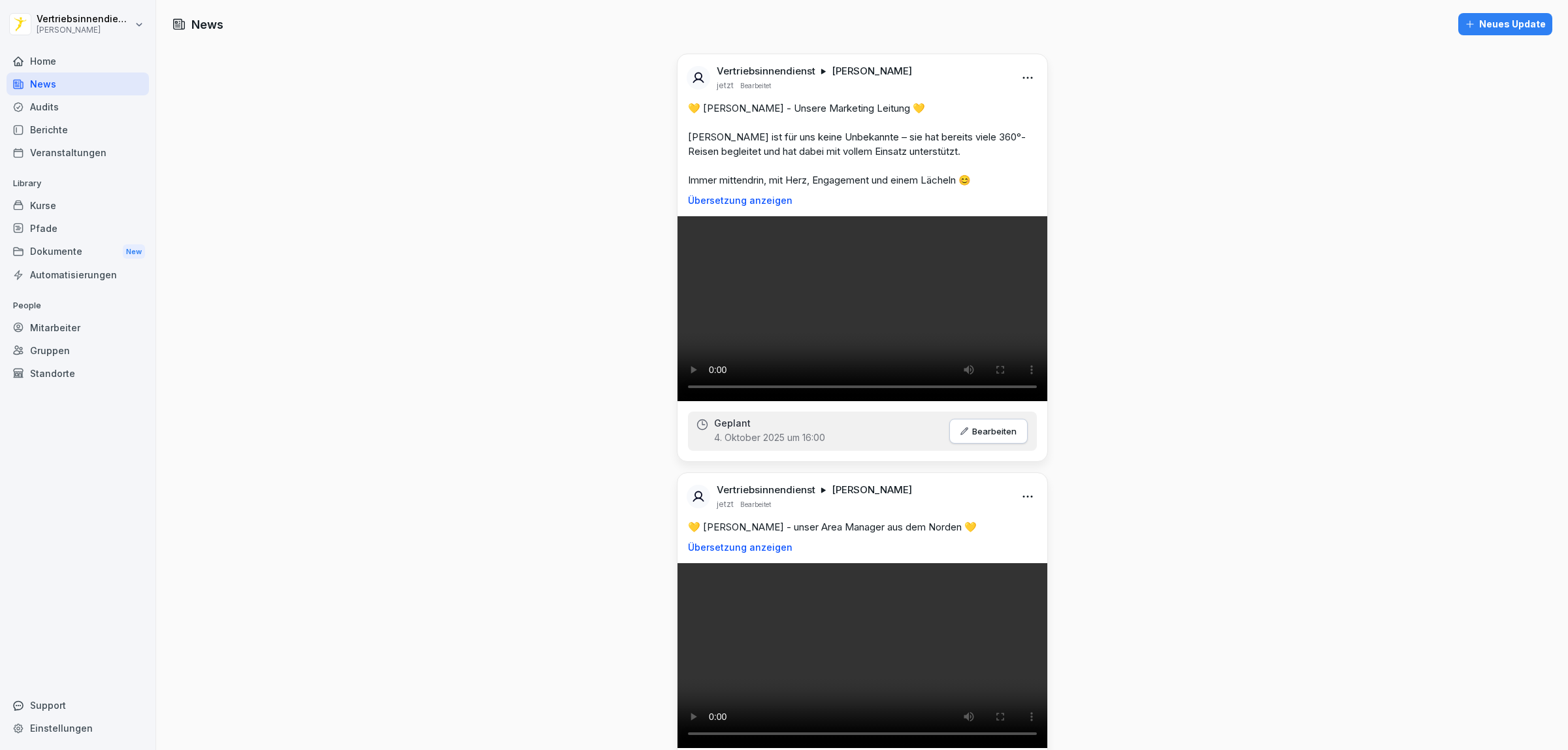
scroll to position [2205, 0]
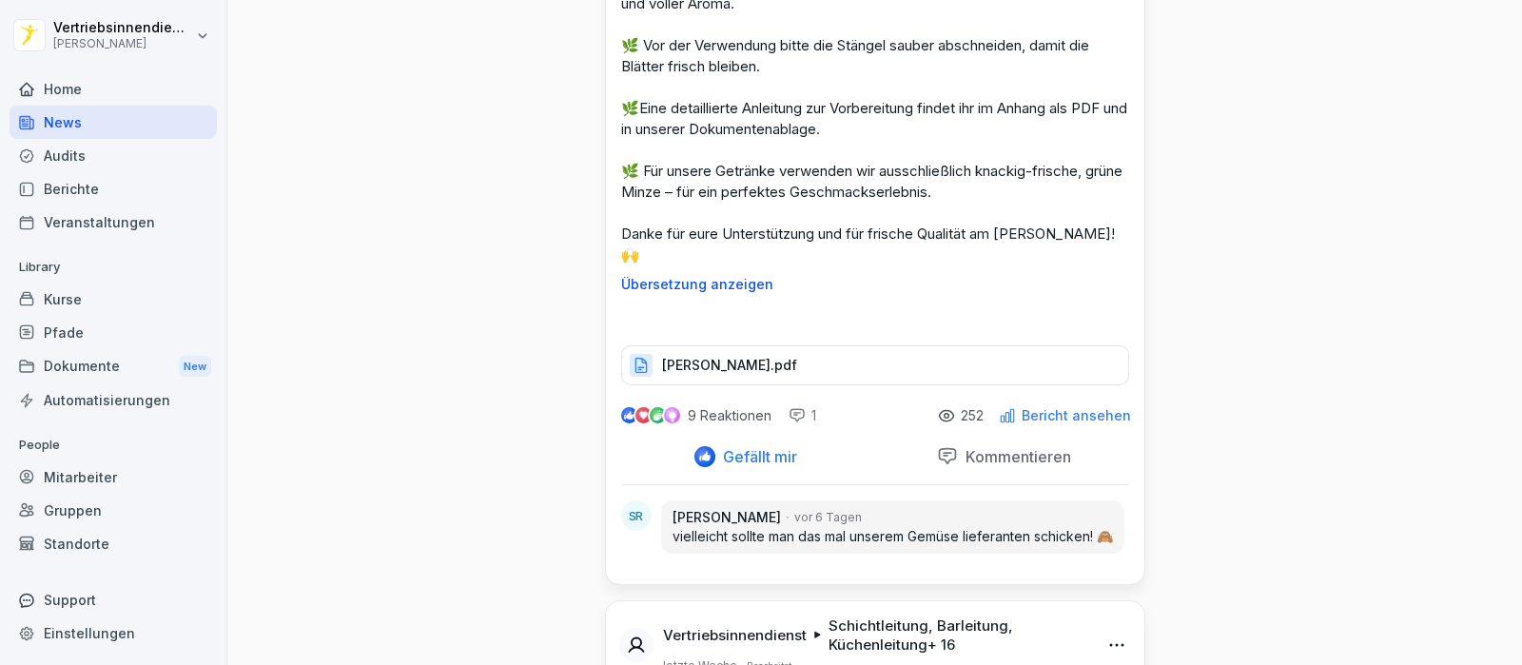
scroll to position [11226, 0]
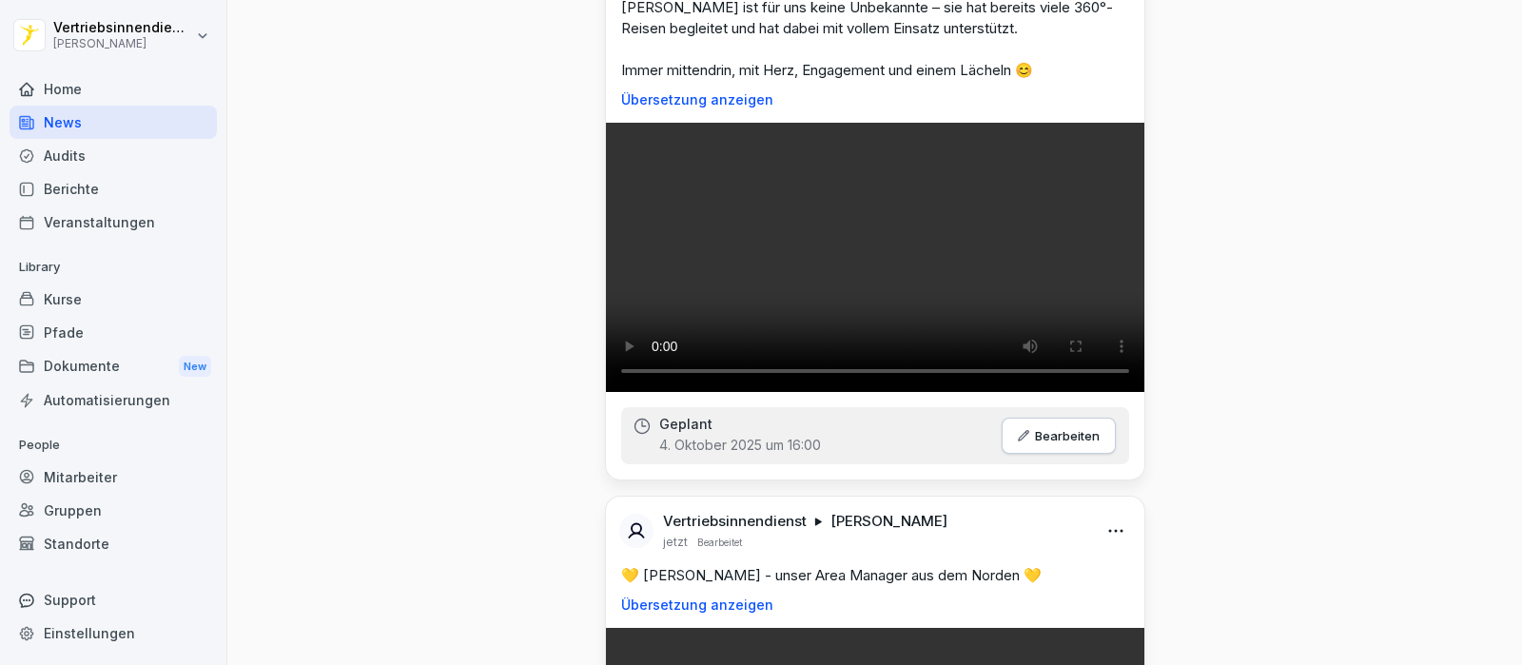
scroll to position [0, 0]
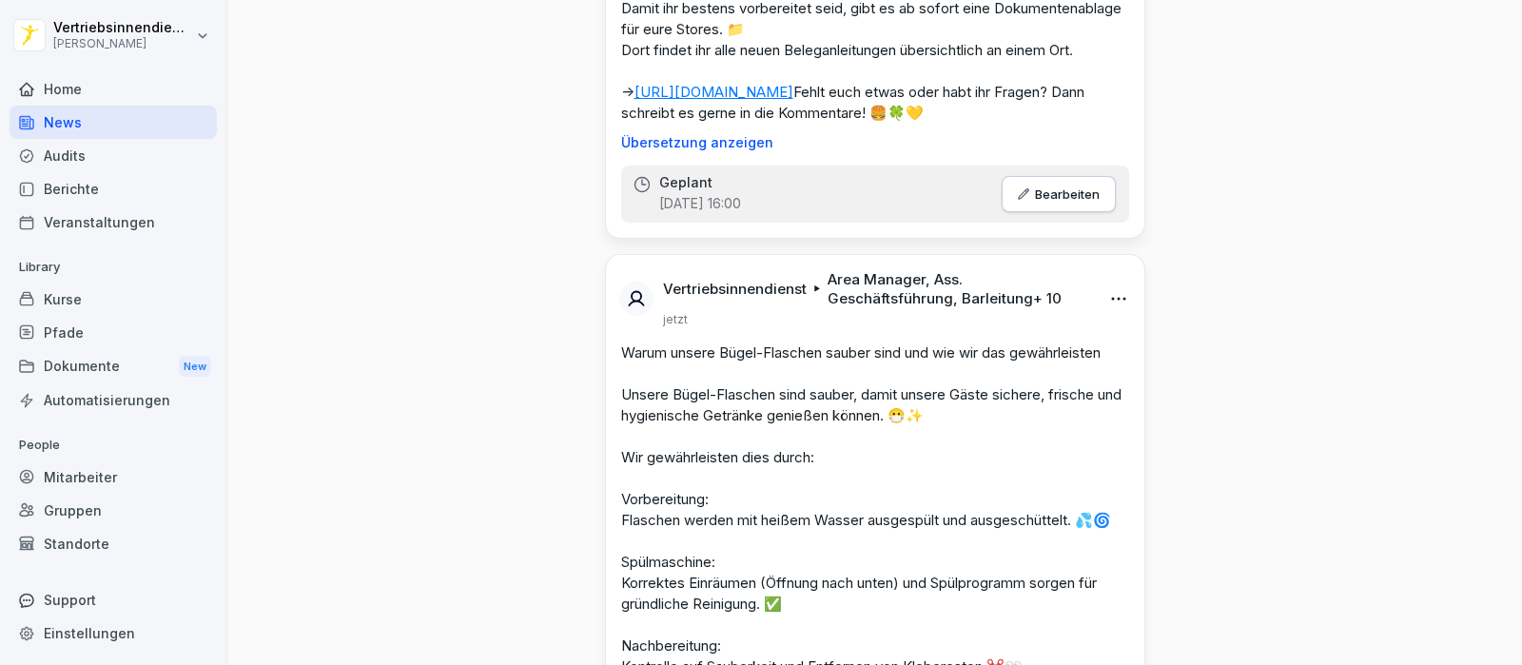
scroll to position [3566, 0]
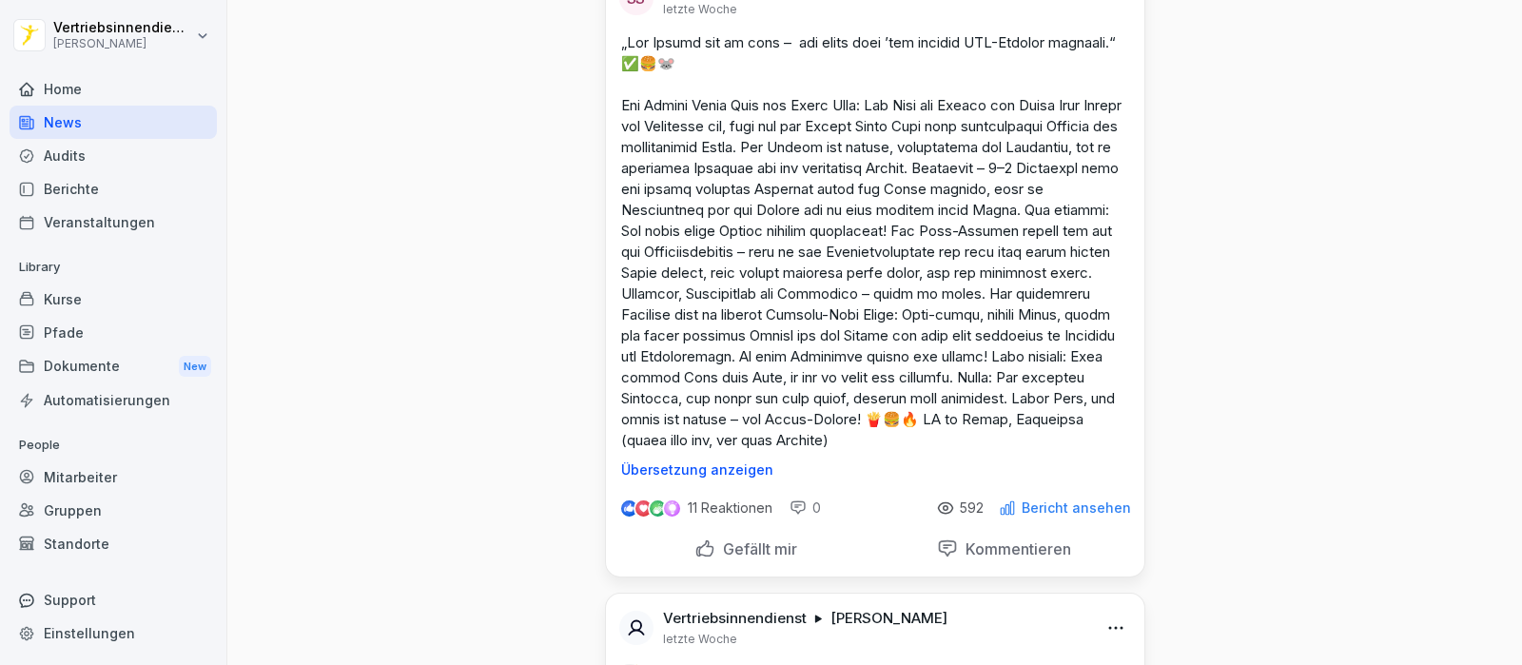
scroll to position [17003, 0]
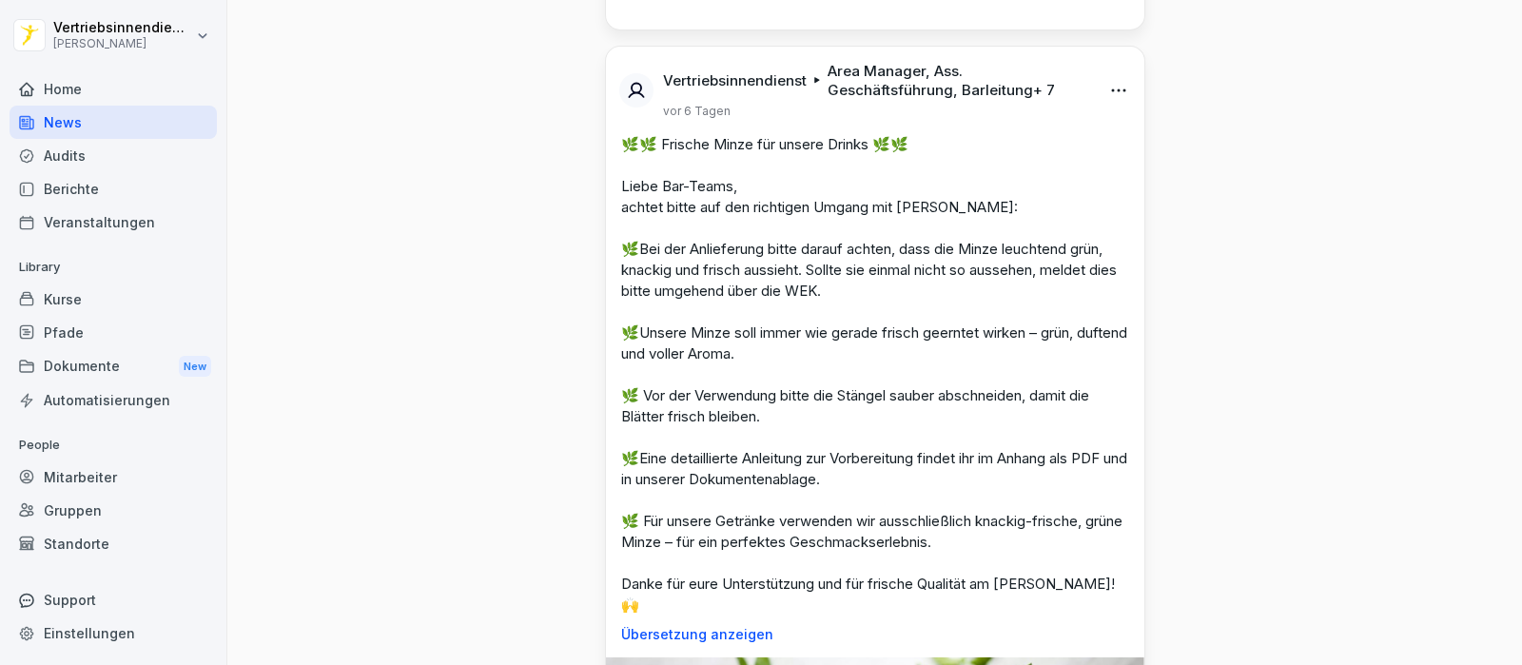
scroll to position [11624, 0]
